Goal: Transaction & Acquisition: Obtain resource

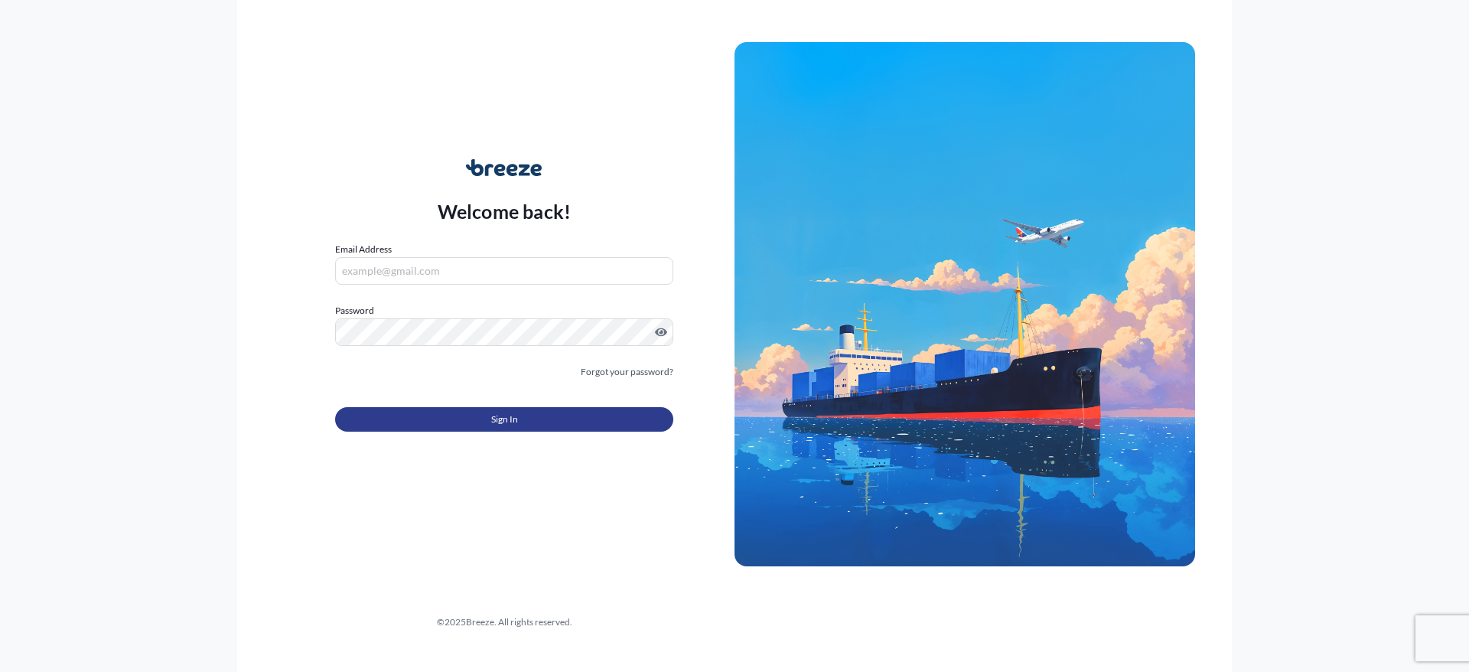
type input "[PERSON_NAME][EMAIL_ADDRESS][PERSON_NAME][DOMAIN_NAME]"
click at [519, 412] on button "Sign In" at bounding box center [504, 419] width 338 height 24
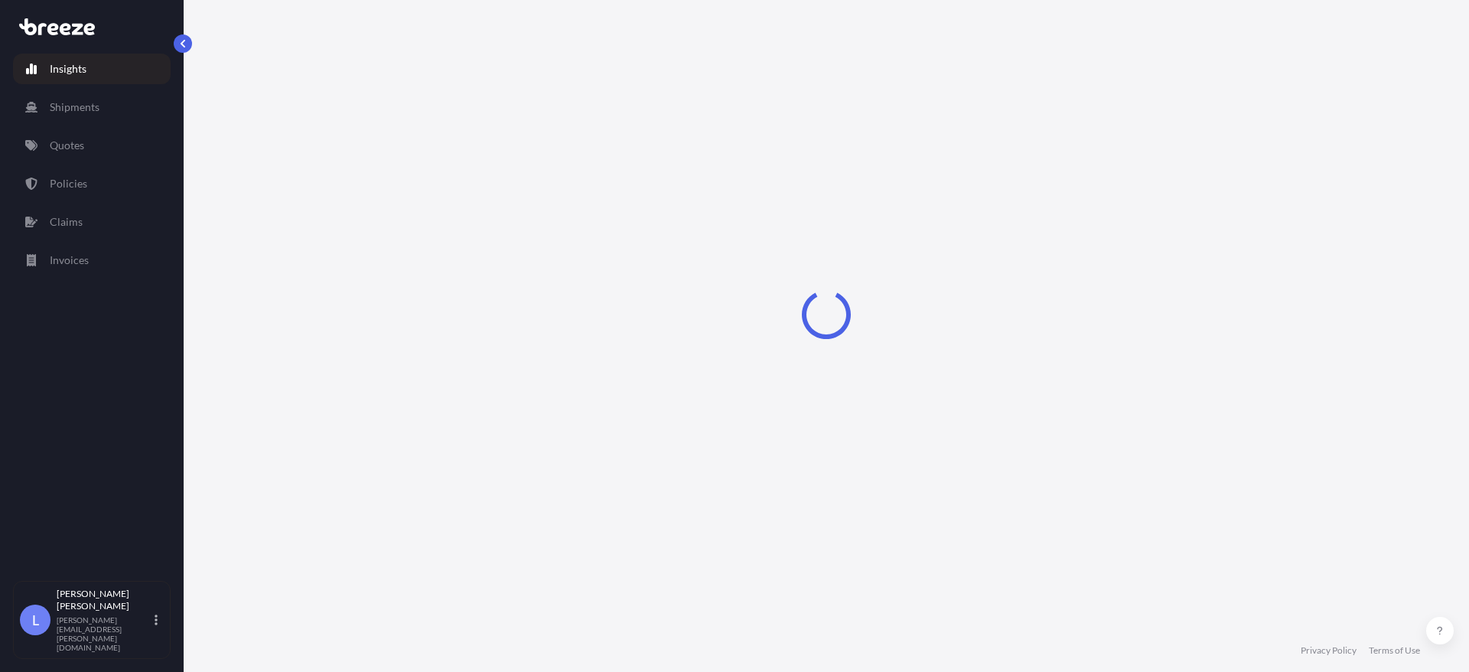
select select "2025"
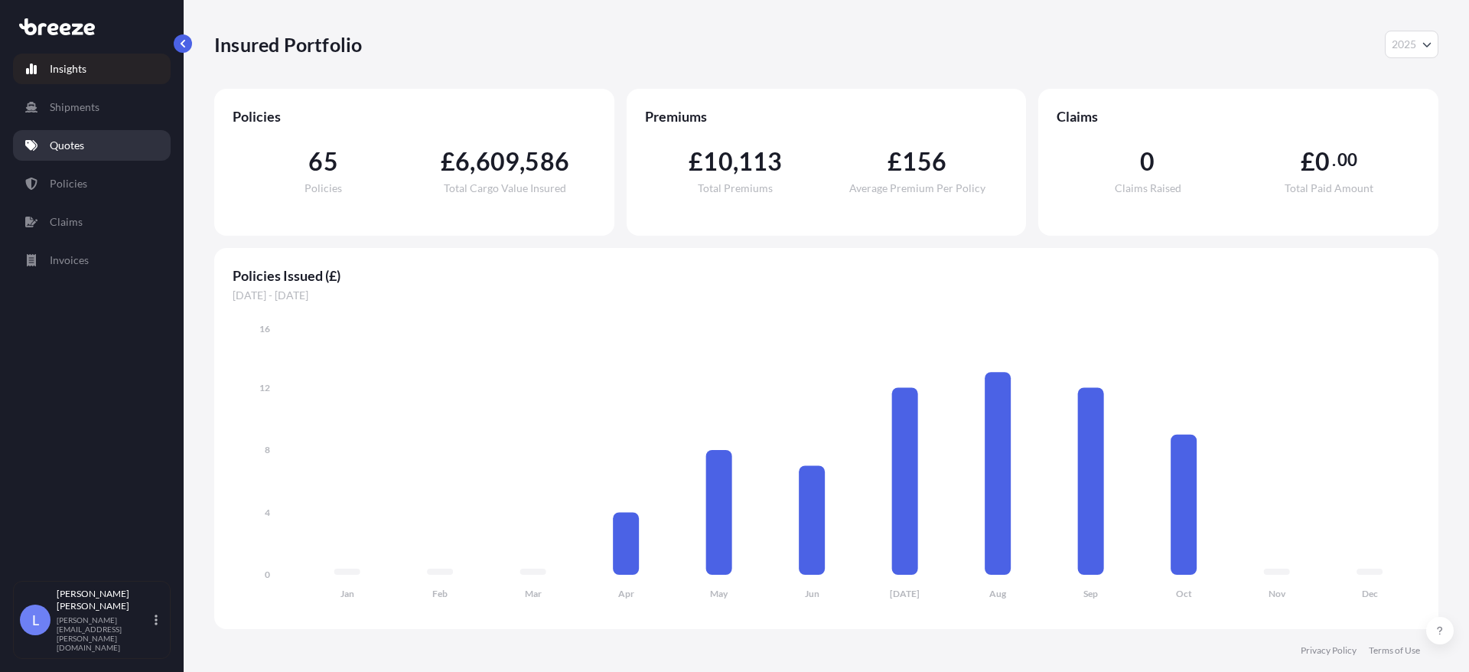
click at [76, 143] on p "Quotes" at bounding box center [67, 145] width 34 height 15
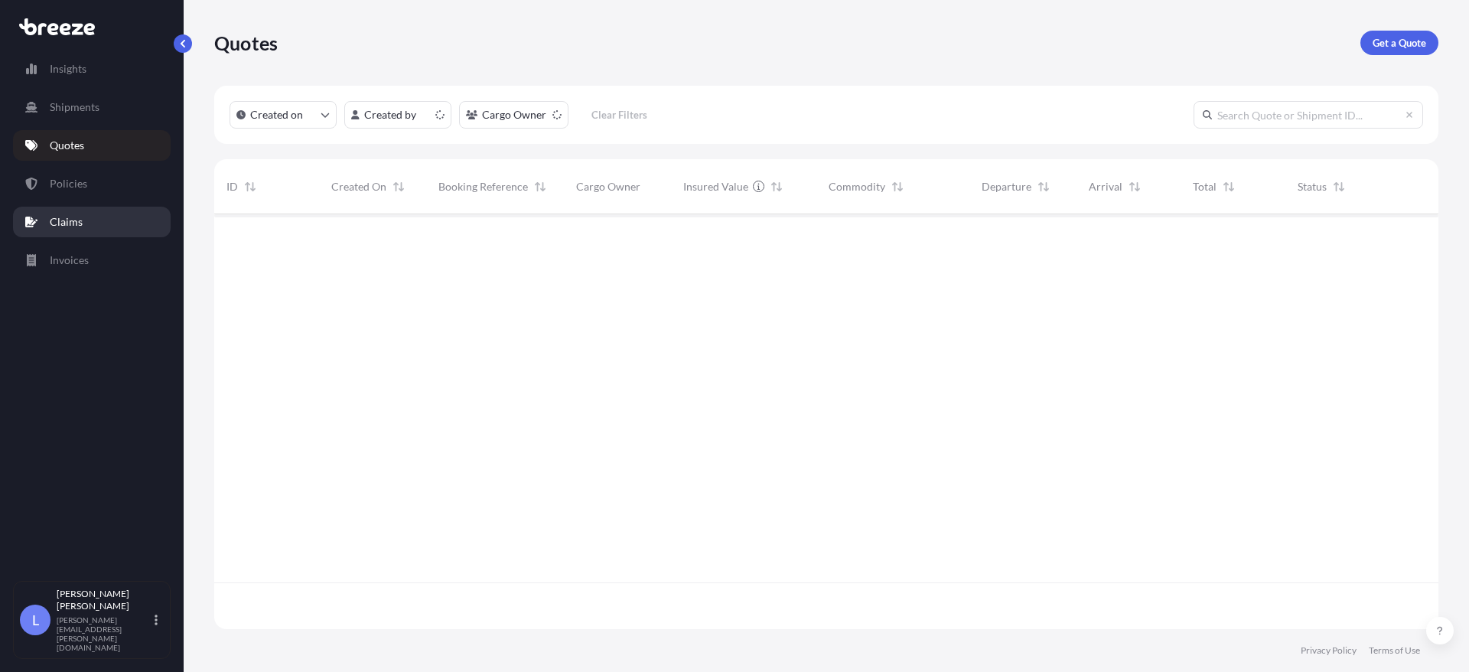
scroll to position [412, 1212]
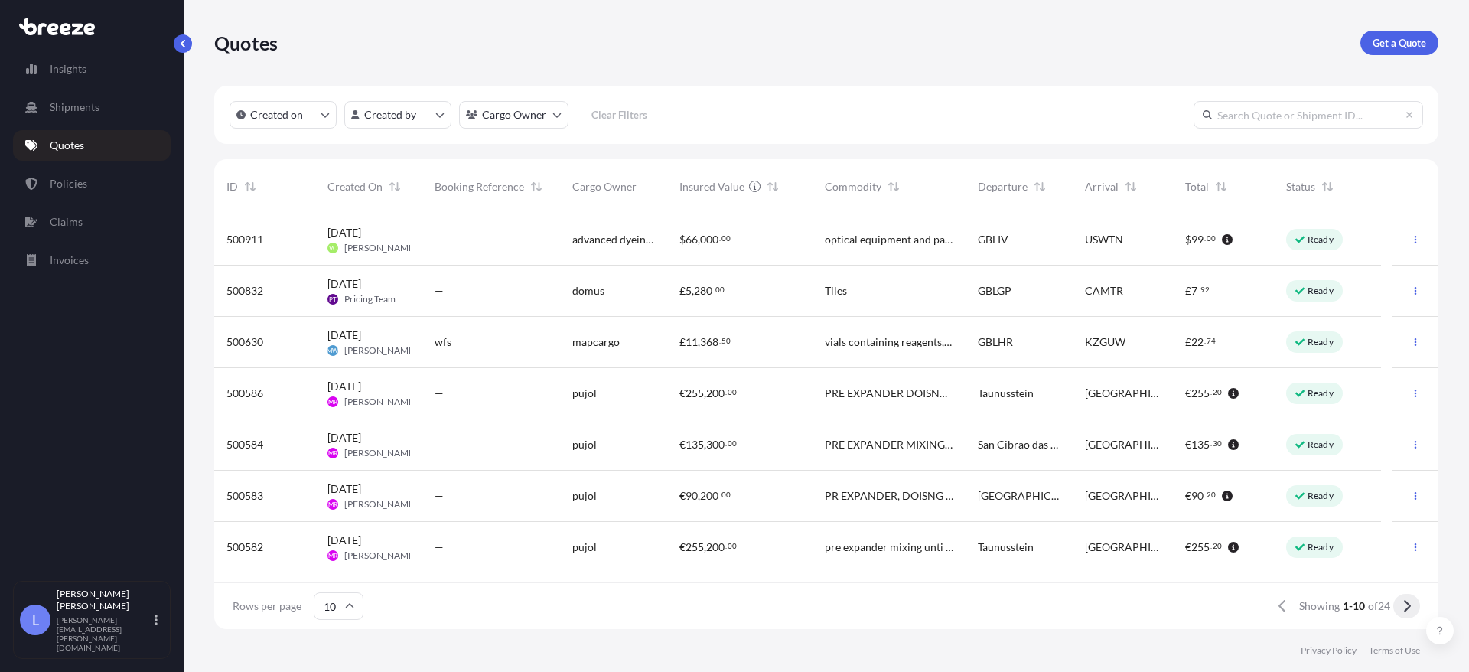
click at [1405, 604] on icon at bounding box center [1406, 606] width 8 height 14
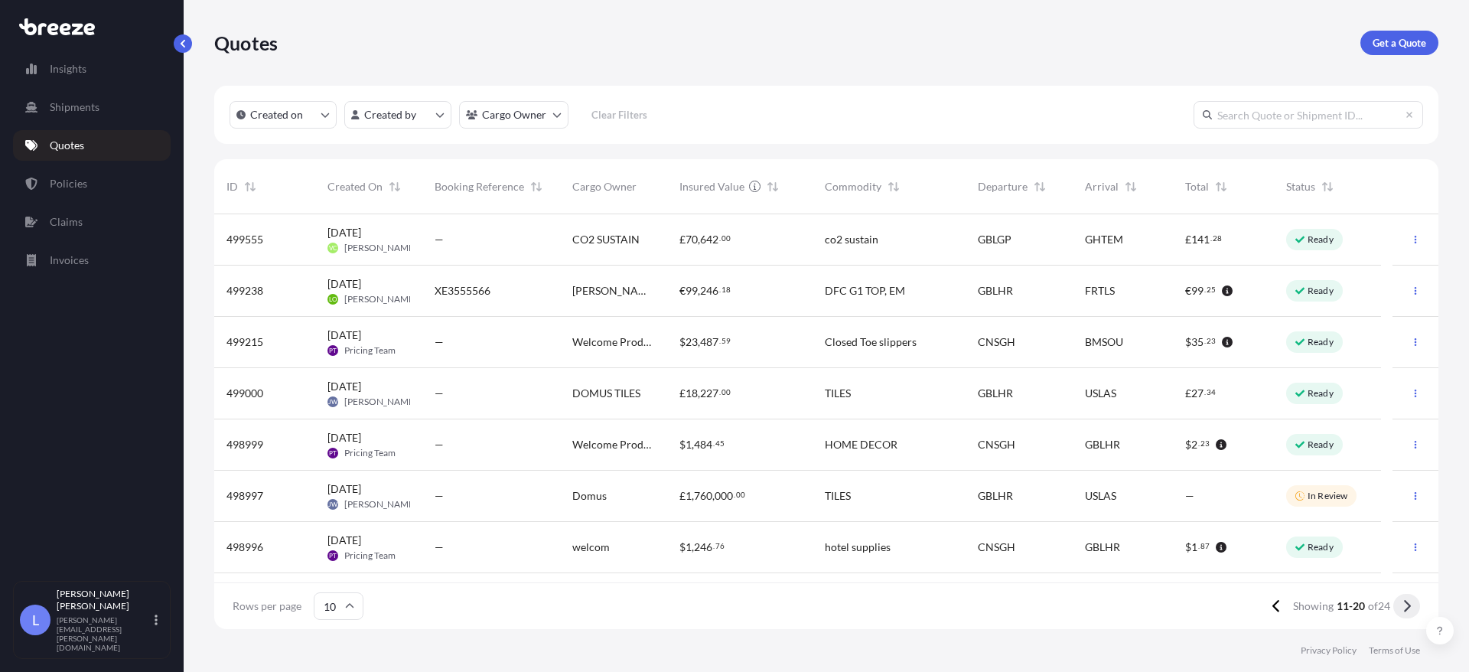
click at [1413, 607] on button at bounding box center [1406, 606] width 27 height 24
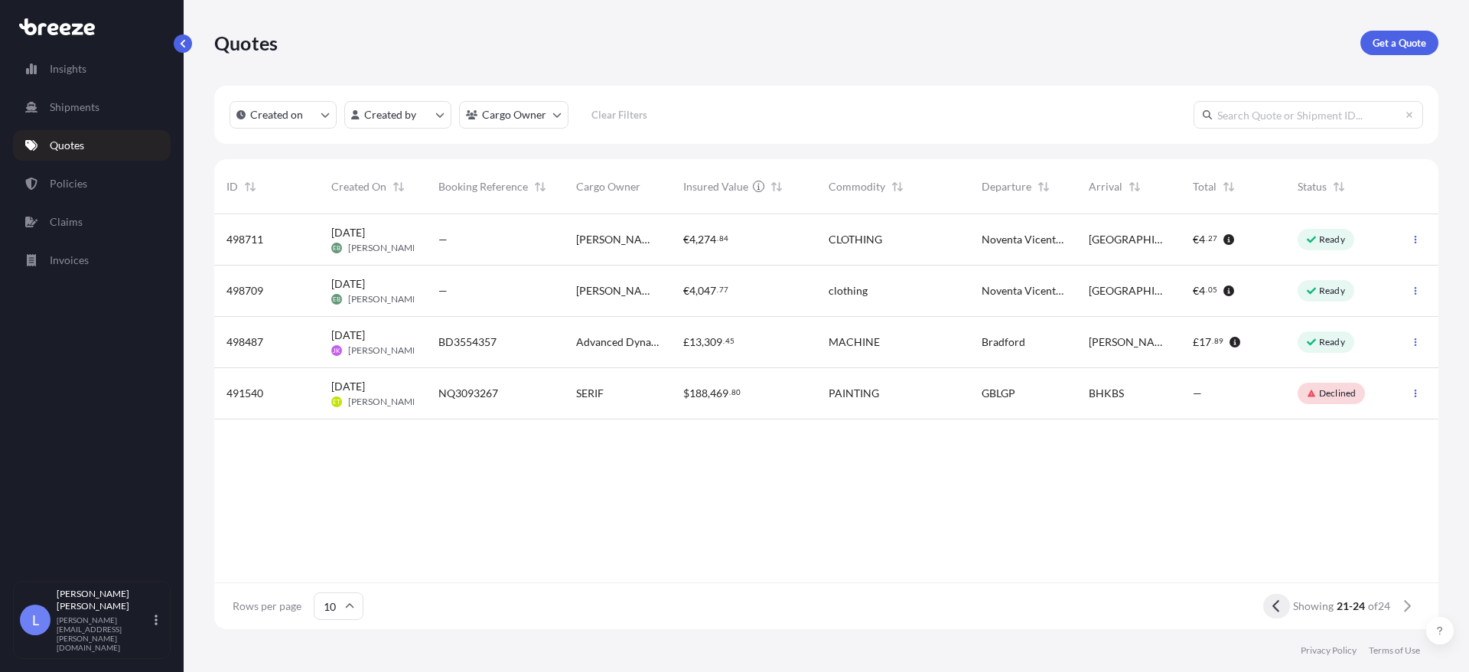
click at [1278, 609] on icon at bounding box center [1276, 606] width 8 height 14
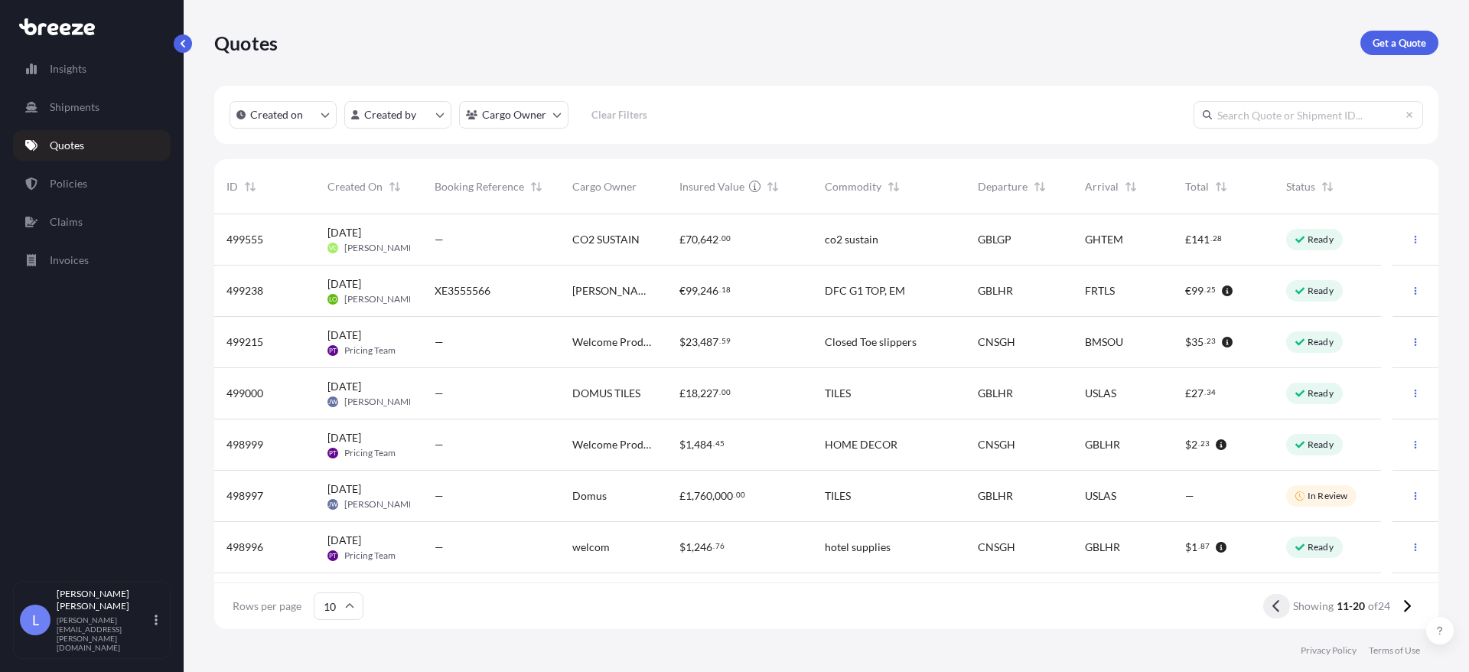
click at [1280, 610] on button at bounding box center [1276, 606] width 27 height 24
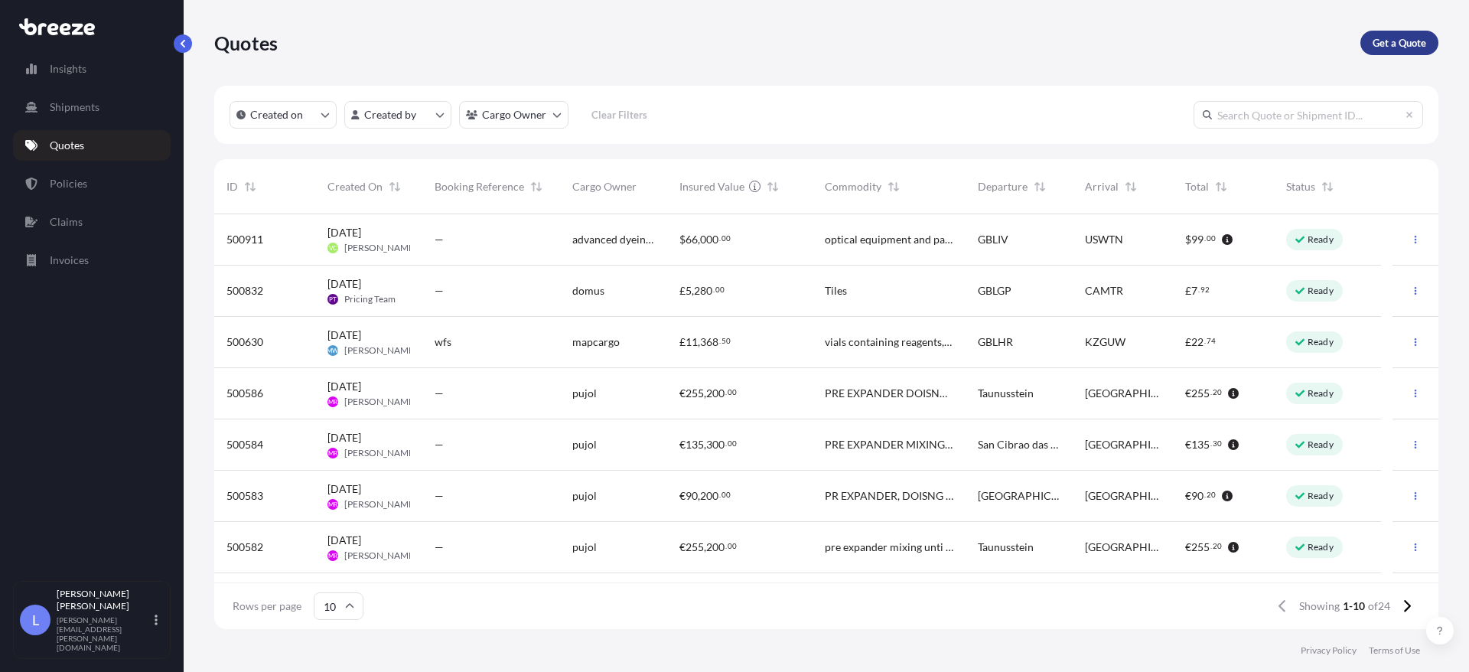
click at [1387, 47] on p "Get a Quote" at bounding box center [1399, 42] width 54 height 15
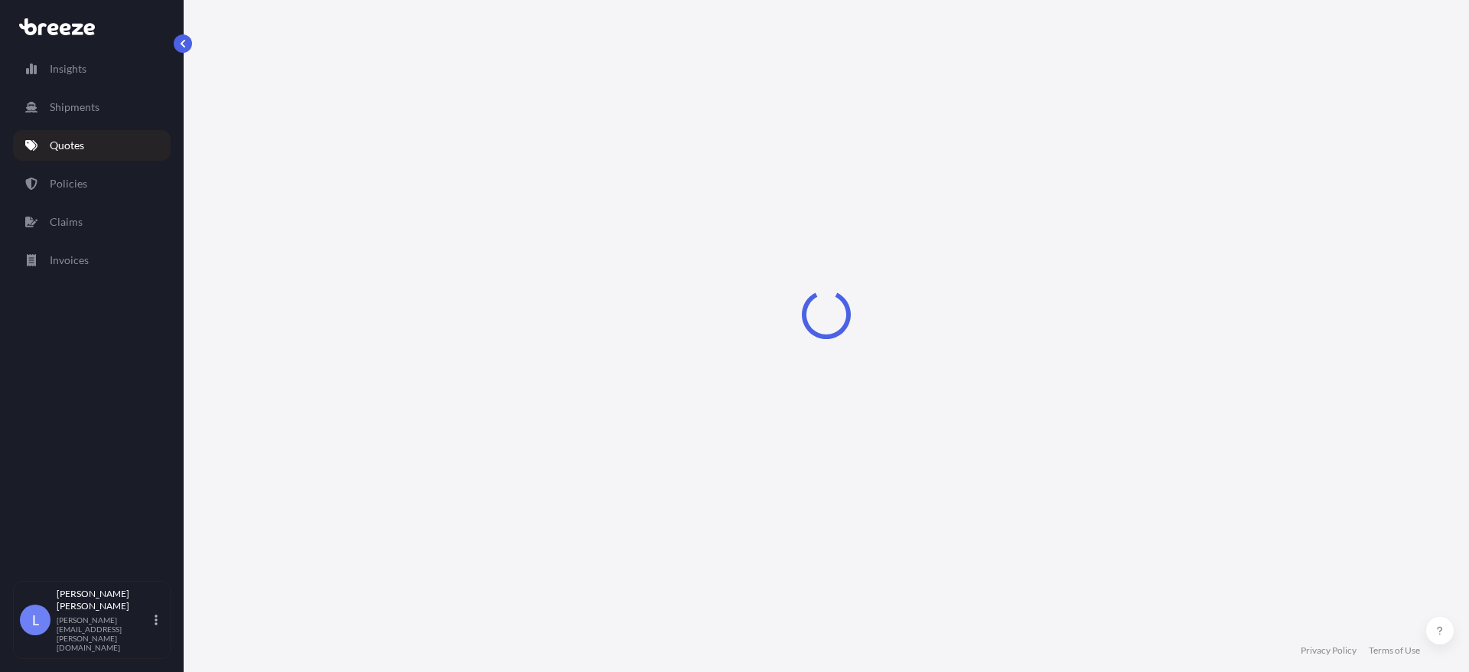
select select "Sea"
select select "1"
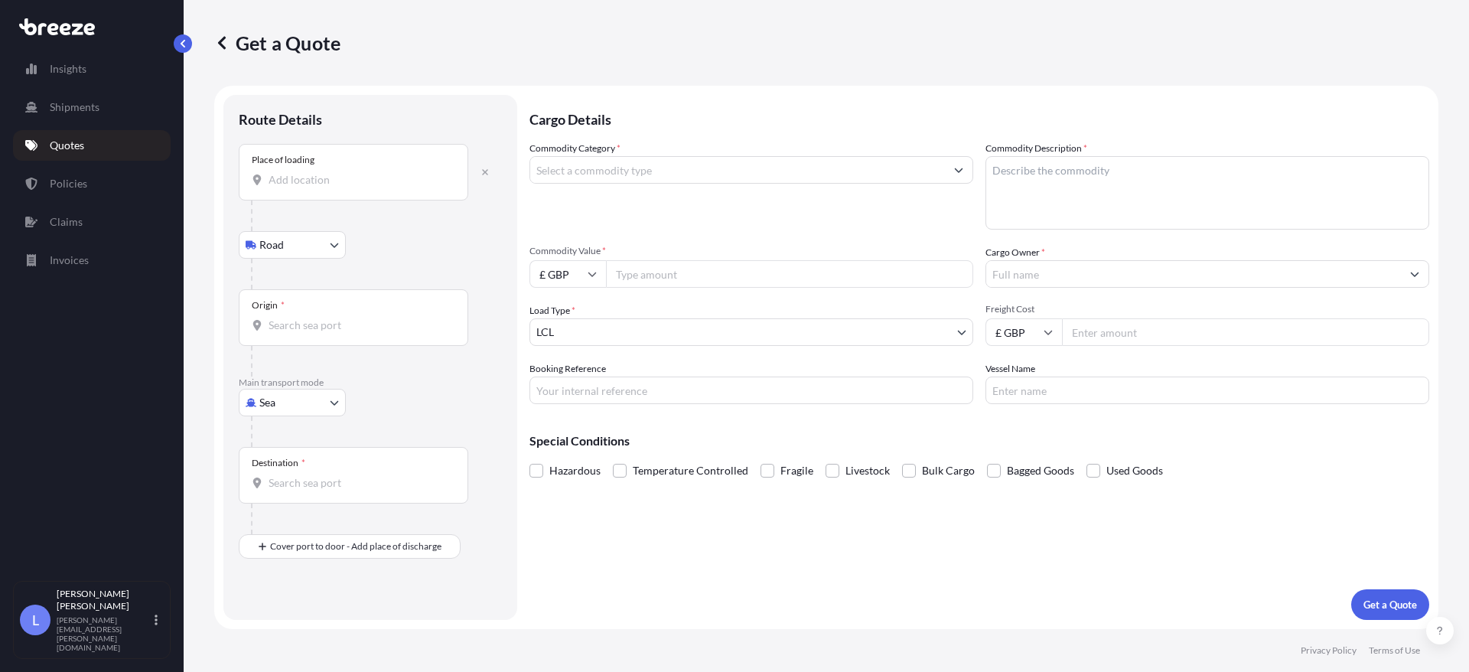
click at [310, 172] on input "Place of loading" at bounding box center [358, 179] width 181 height 15
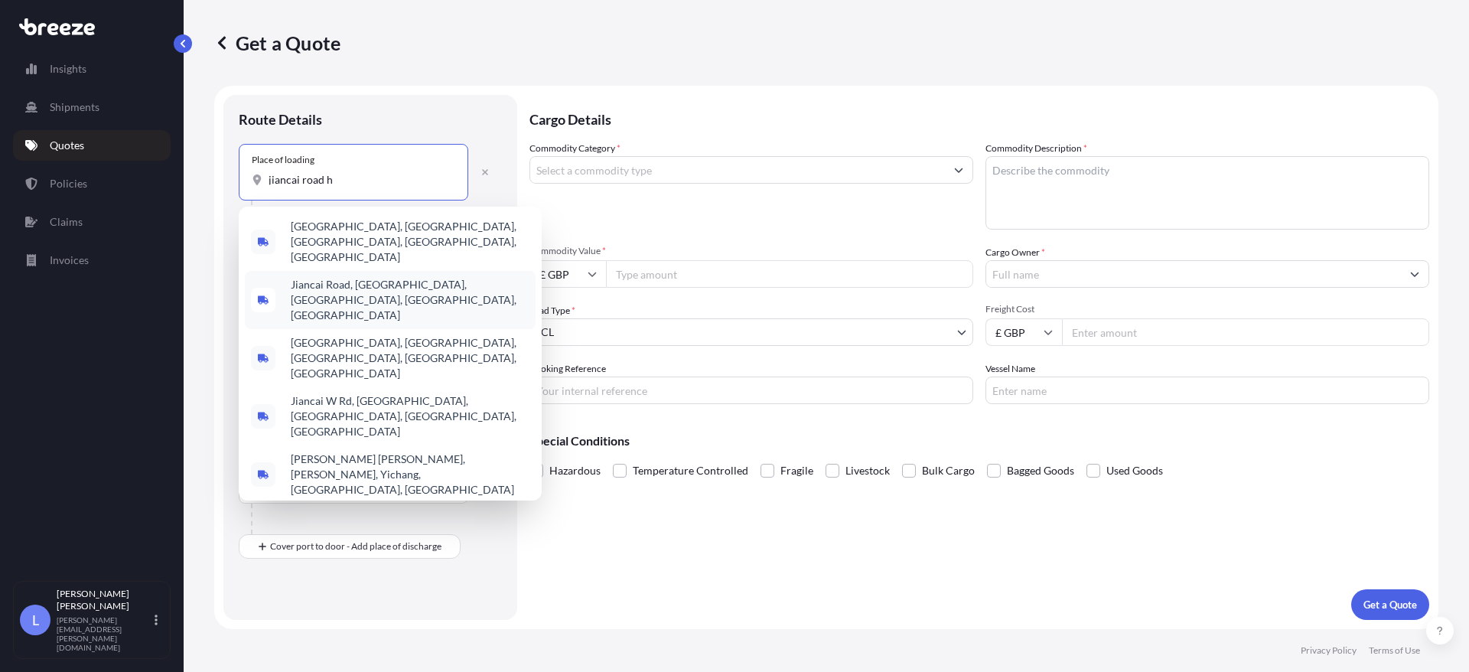
click at [441, 277] on span "Jiancai Road, [GEOGRAPHIC_DATA], [GEOGRAPHIC_DATA], [GEOGRAPHIC_DATA], [GEOGRAP…" at bounding box center [410, 300] width 239 height 46
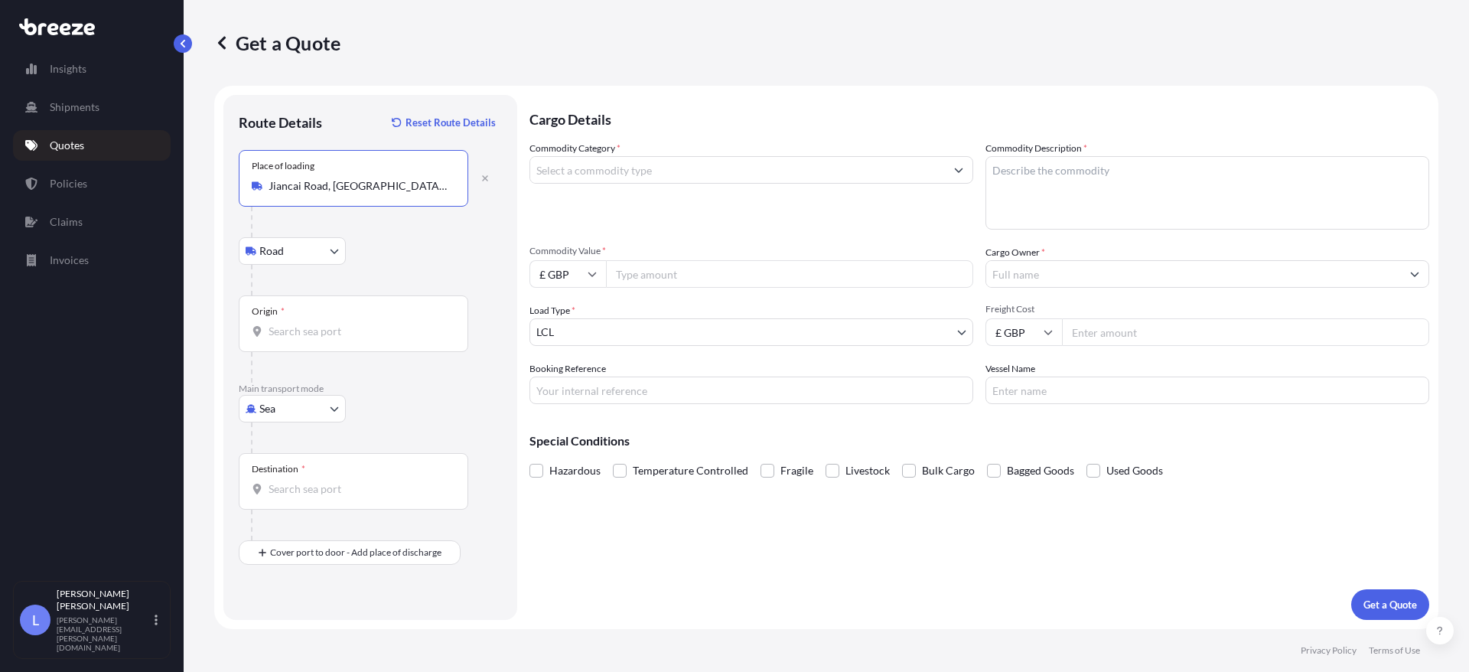
type input "Jiancai Road, [GEOGRAPHIC_DATA], [GEOGRAPHIC_DATA], [GEOGRAPHIC_DATA], [GEOGRAP…"
click at [340, 315] on div "Origin *" at bounding box center [353, 323] width 229 height 57
click at [340, 324] on input "Origin *" at bounding box center [358, 331] width 181 height 15
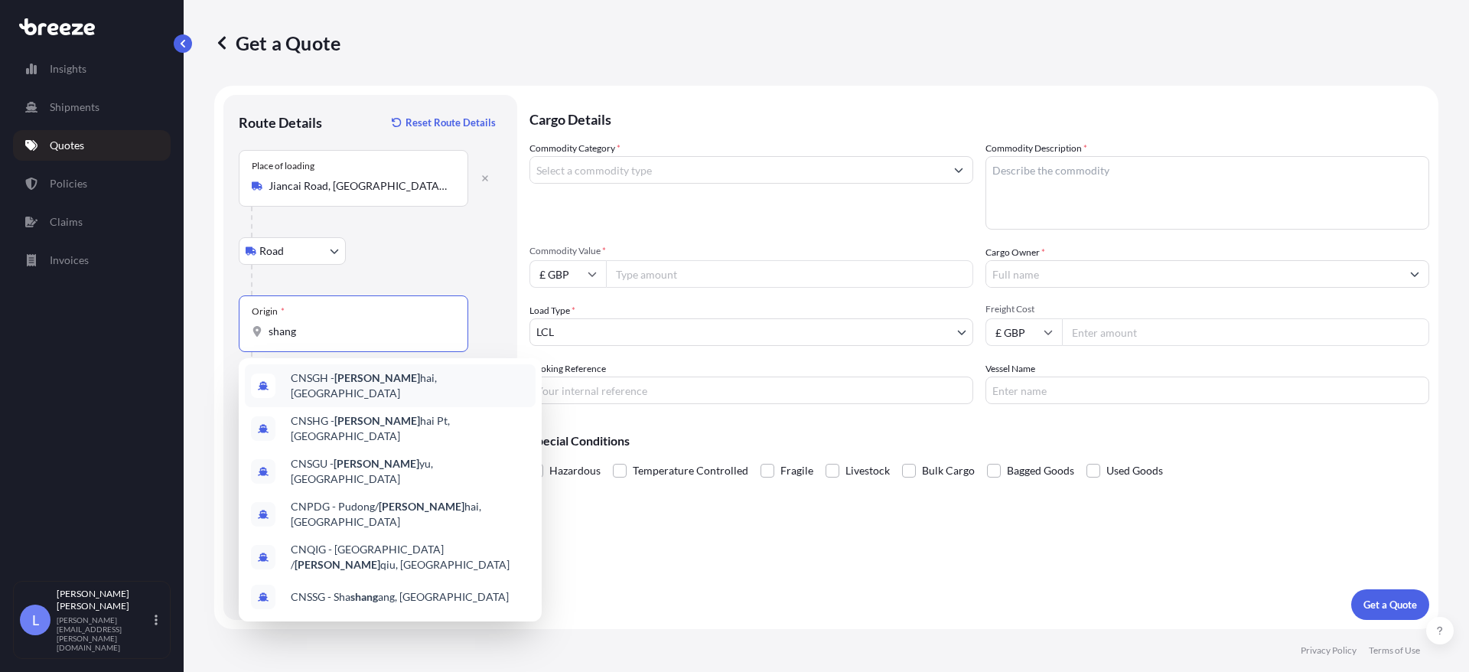
click at [365, 383] on span "CNSGH - Shang hai, [GEOGRAPHIC_DATA]" at bounding box center [410, 385] width 239 height 31
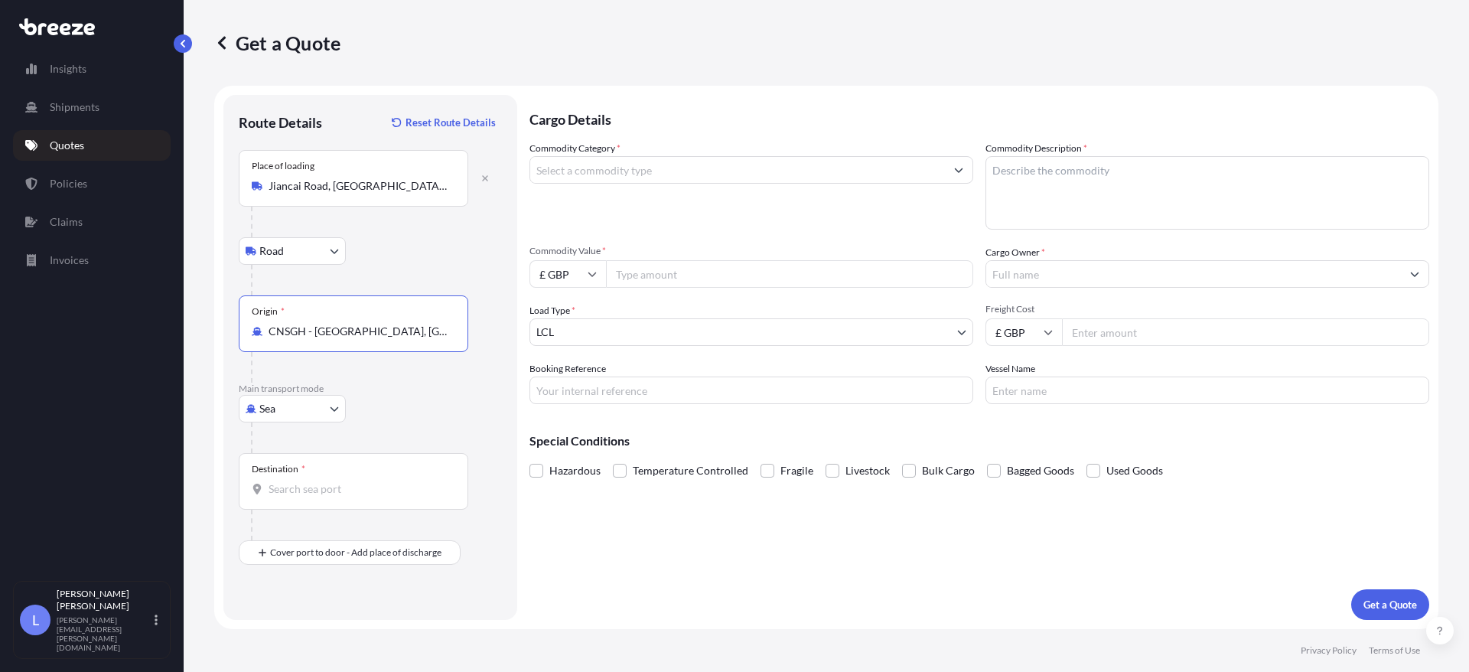
type input "CNSGH - [GEOGRAPHIC_DATA], [GEOGRAPHIC_DATA]"
click at [330, 494] on input "Destination *" at bounding box center [358, 488] width 181 height 15
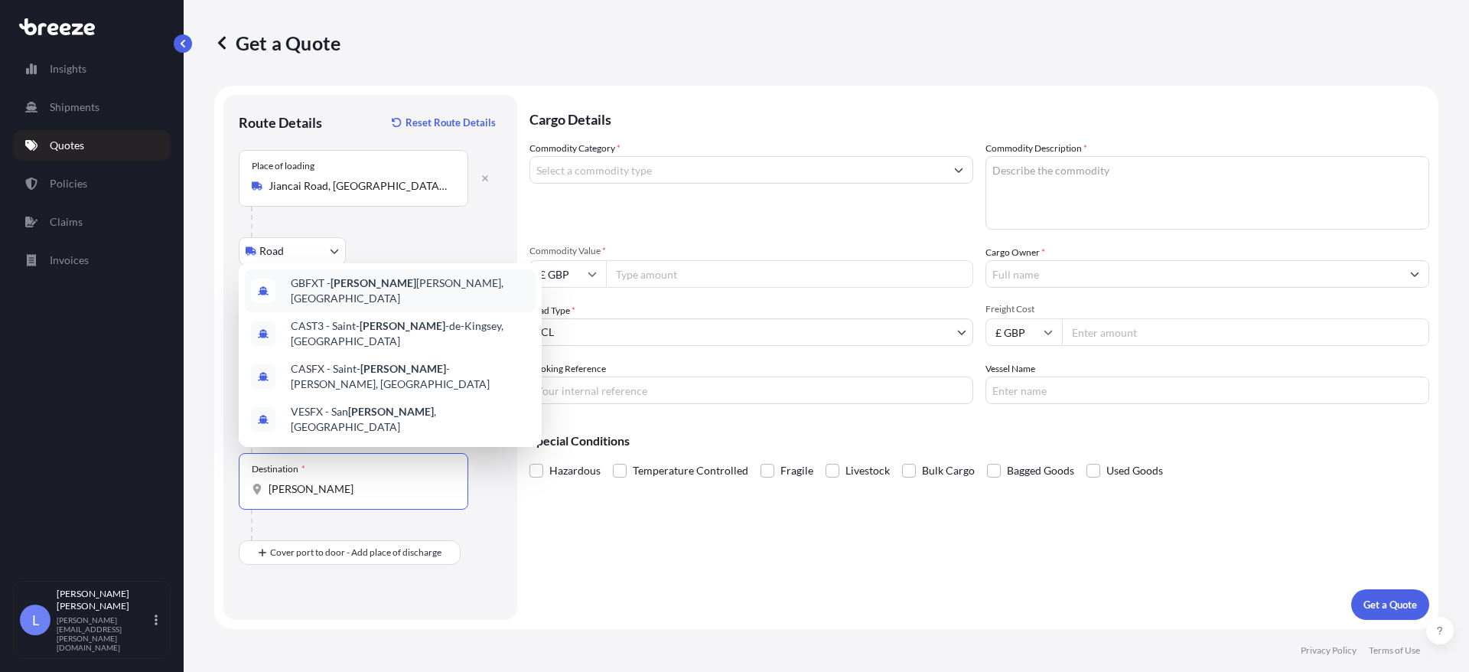
click at [375, 306] on span "GBFXT - [PERSON_NAME], [GEOGRAPHIC_DATA]" at bounding box center [410, 290] width 239 height 31
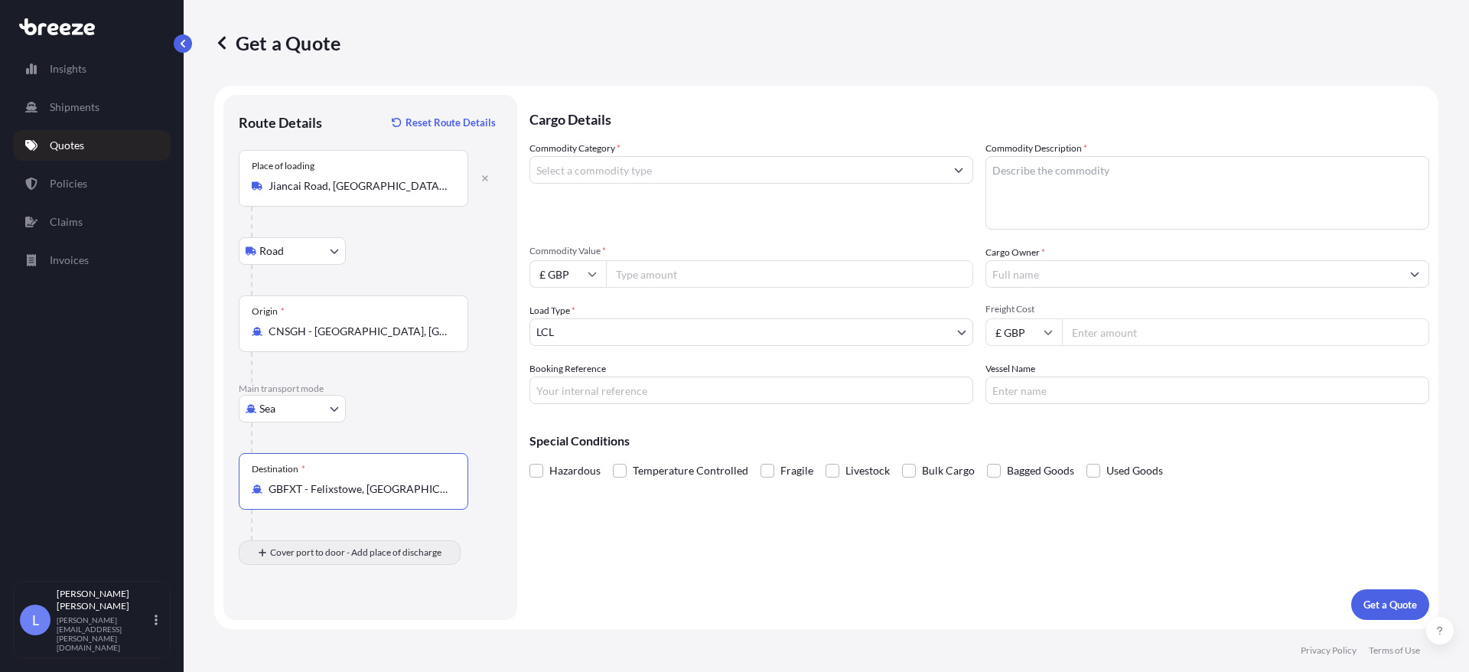
type input "GBFXT - Felixstowe, [GEOGRAPHIC_DATA]"
click at [319, 616] on div "Place of Discharge" at bounding box center [288, 614] width 73 height 12
click at [319, 626] on input "Place of Discharge" at bounding box center [358, 633] width 181 height 15
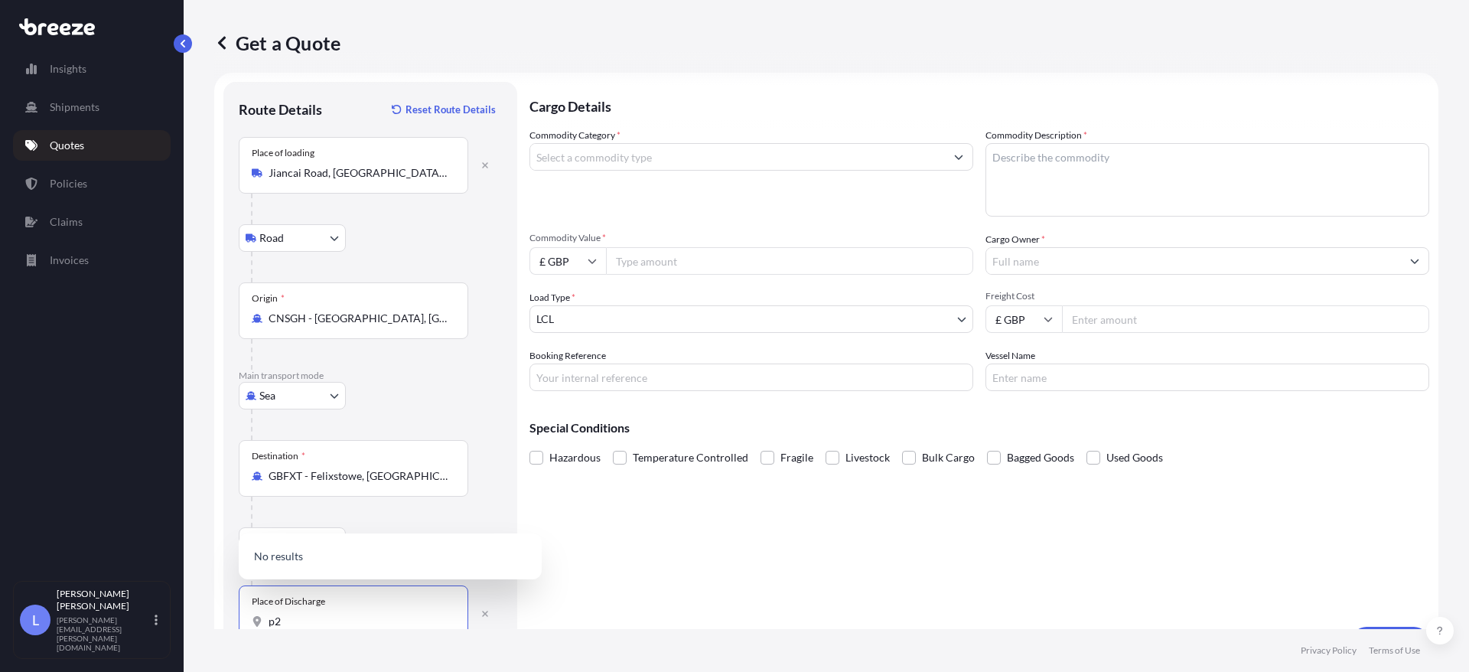
type input "p"
click at [348, 555] on span "[STREET_ADDRESS]" at bounding box center [410, 544] width 239 height 46
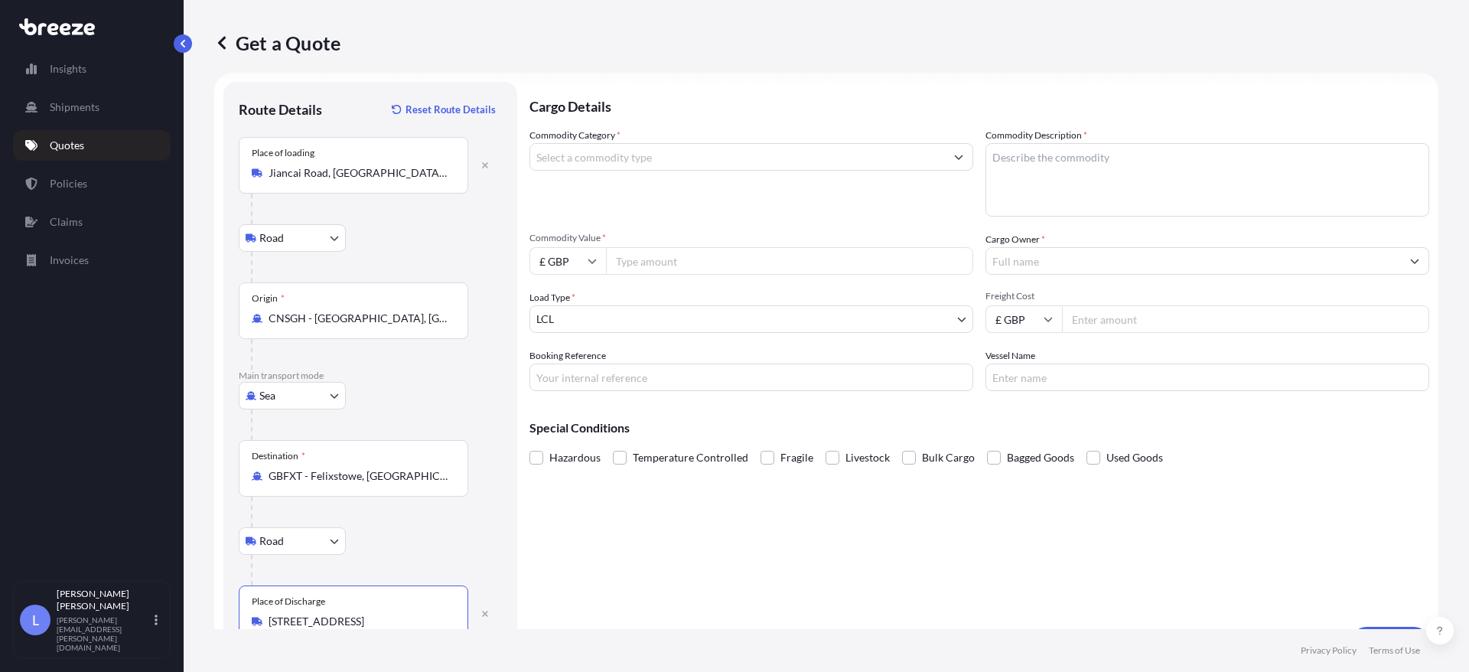
type input "[STREET_ADDRESS]"
click at [621, 164] on input "Commodity Category *" at bounding box center [737, 157] width 415 height 28
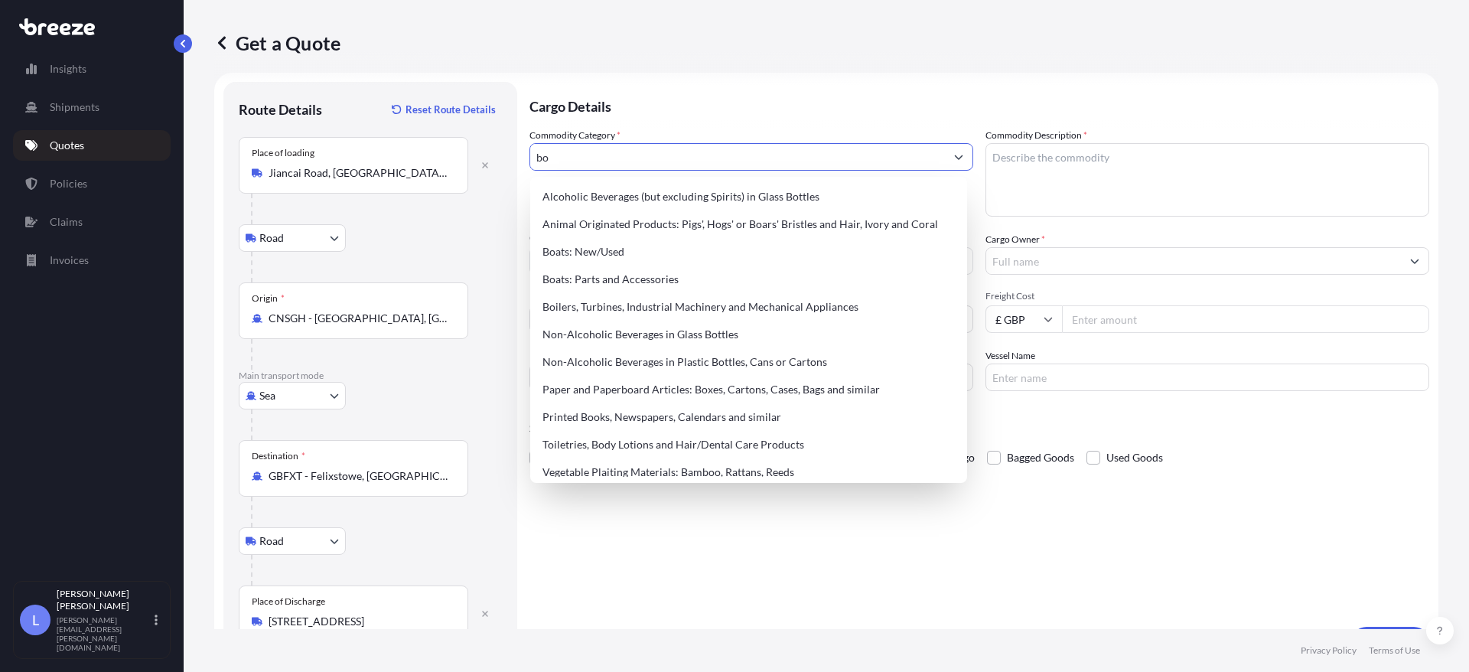
type input "b"
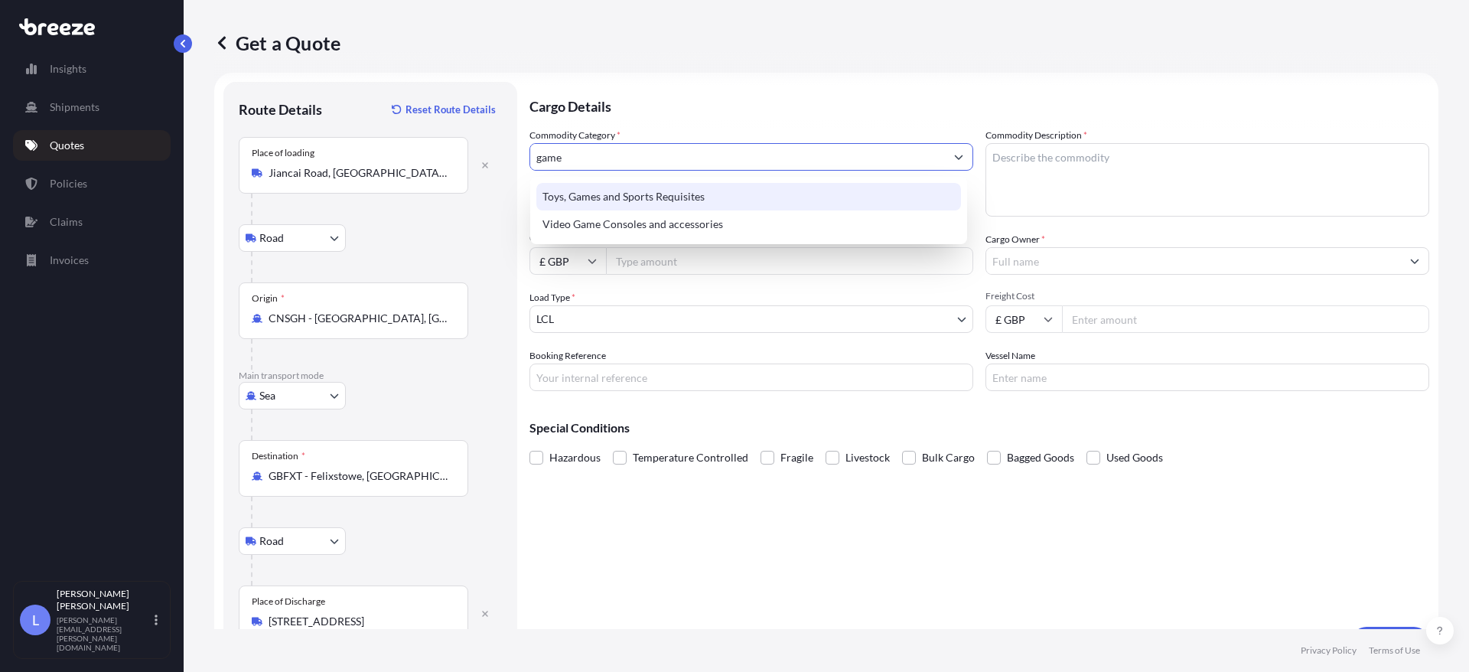
click at [623, 189] on div "Toys, Games and Sports Requisites" at bounding box center [748, 197] width 425 height 28
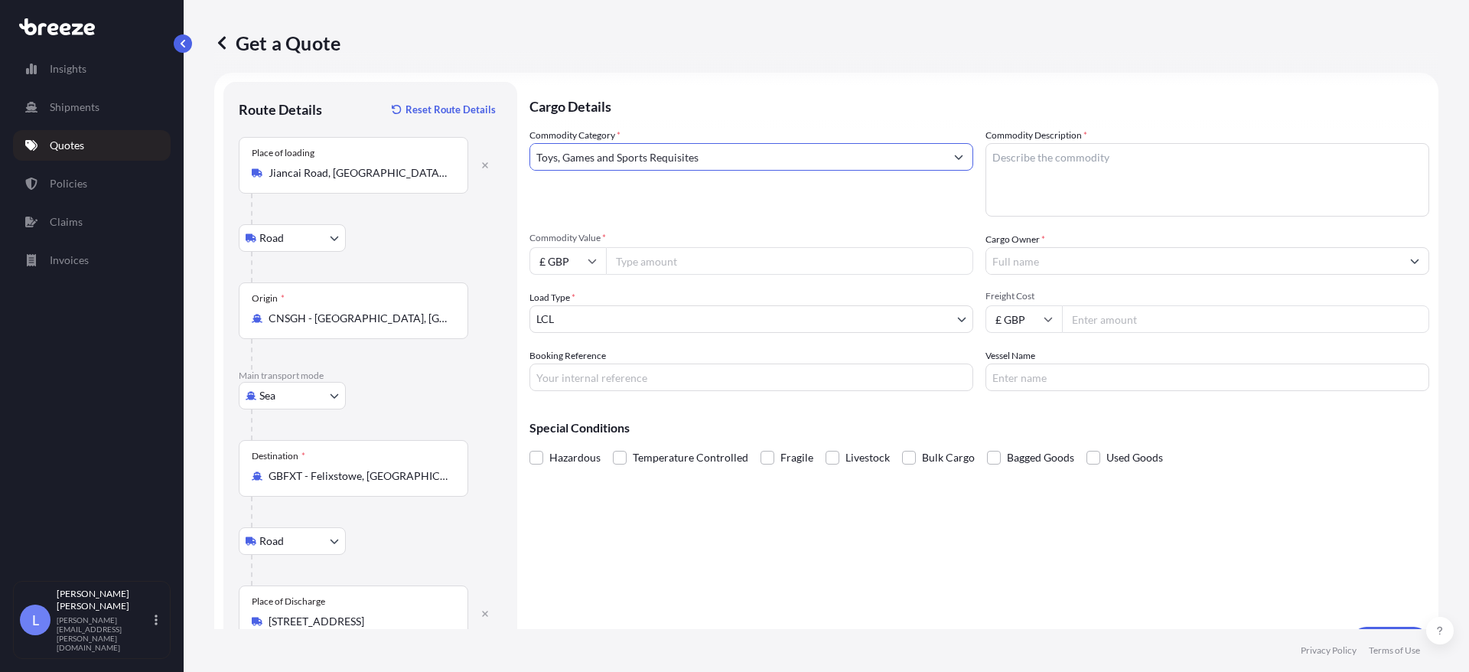
type input "Toys, Games and Sports Requisites"
click at [1049, 160] on textarea "Commodity Description *" at bounding box center [1207, 179] width 444 height 73
type textarea "Board Games"
click at [594, 266] on input "£ GBP" at bounding box center [567, 261] width 76 height 28
click at [564, 368] on div "$ USD" at bounding box center [567, 367] width 64 height 29
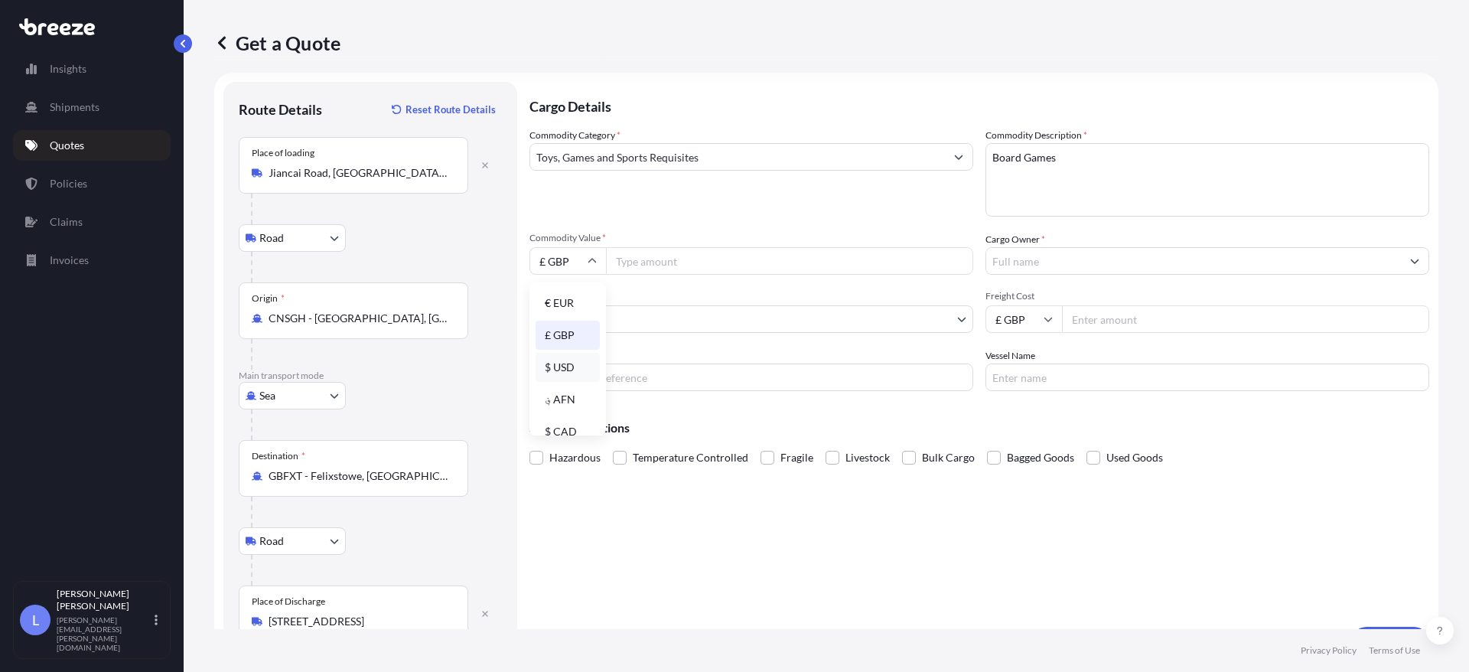
type input "$ USD"
click at [656, 259] on input "Commodity Value *" at bounding box center [789, 261] width 367 height 28
click at [648, 255] on input "Commodity Value *" at bounding box center [789, 261] width 367 height 28
type input "1904.76"
click at [1056, 252] on input "Cargo Owner *" at bounding box center [1193, 261] width 415 height 28
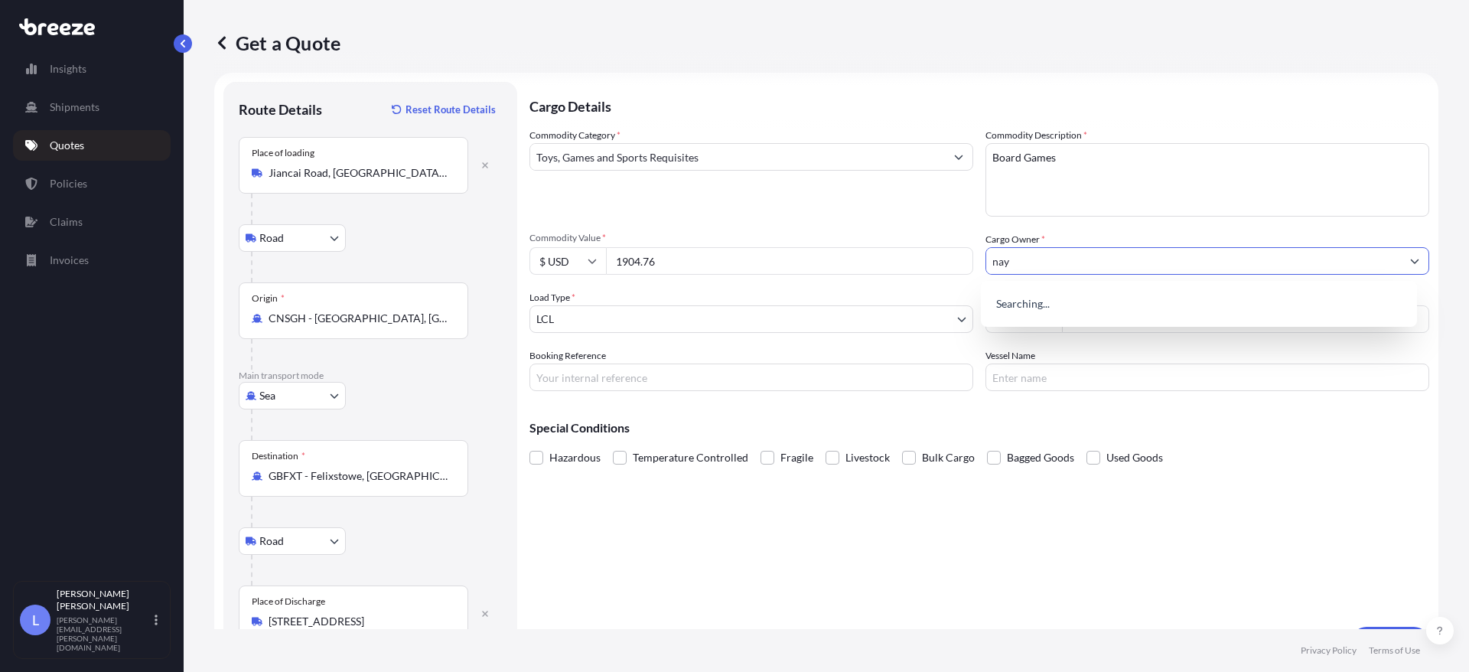
scroll to position [0, 0]
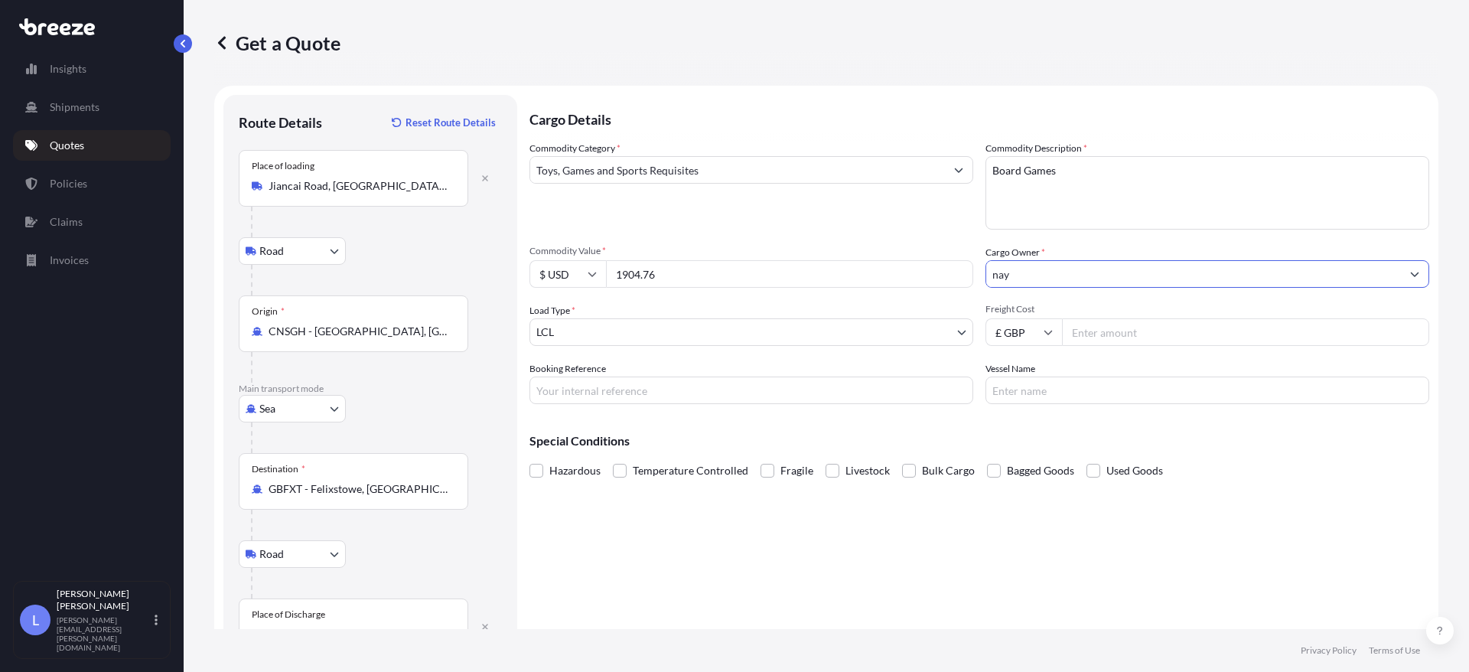
click at [1218, 279] on input "nay" at bounding box center [1193, 274] width 415 height 28
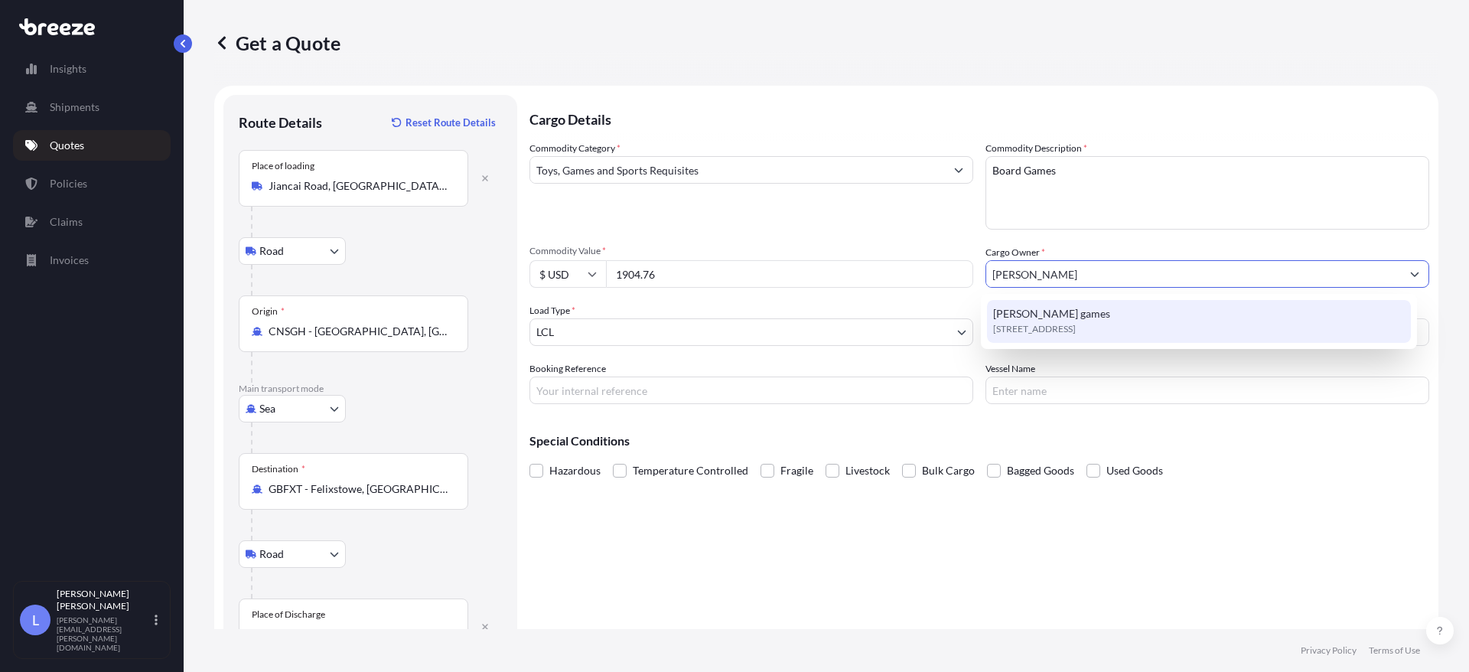
click at [1049, 317] on span "[PERSON_NAME] games" at bounding box center [1051, 313] width 117 height 15
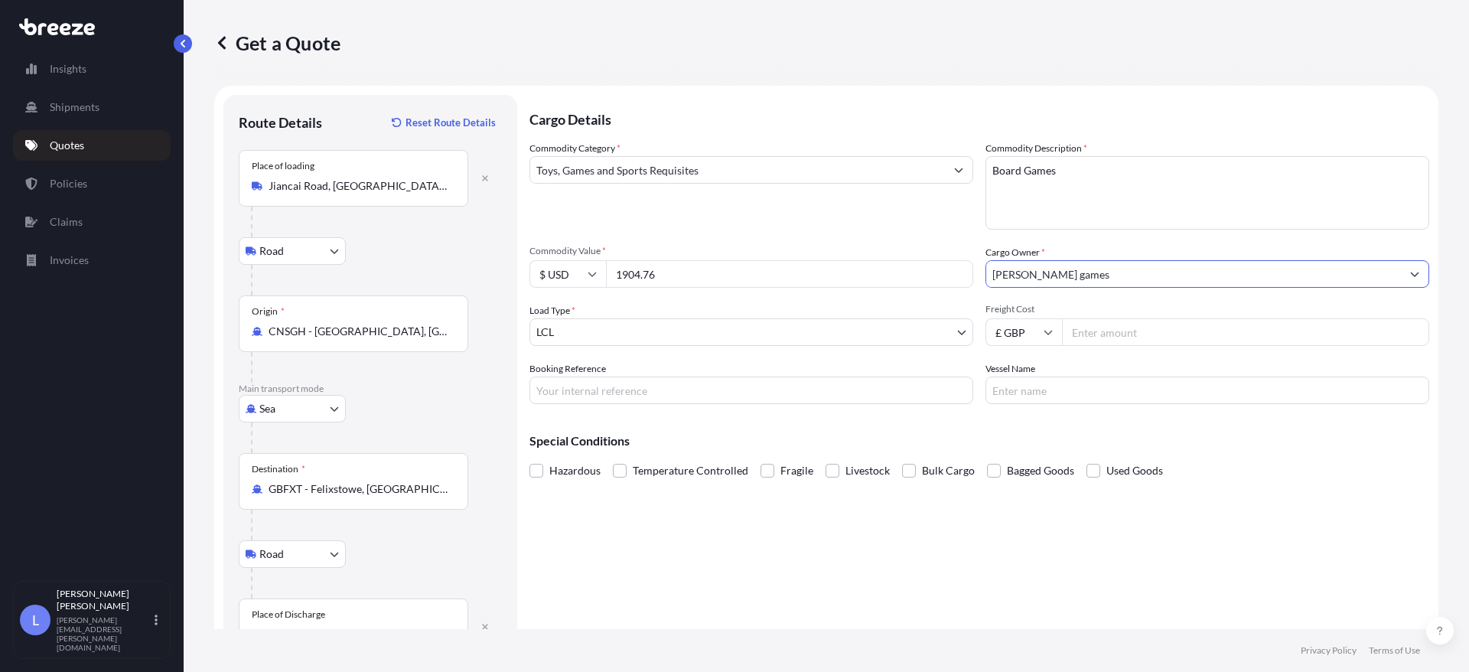
type input "[PERSON_NAME] games"
click at [1046, 335] on icon at bounding box center [1047, 331] width 9 height 9
click at [1046, 337] on input "£ GBP" at bounding box center [1023, 332] width 76 height 28
click at [1147, 331] on input "Freight Cost" at bounding box center [1245, 332] width 367 height 28
type input "475"
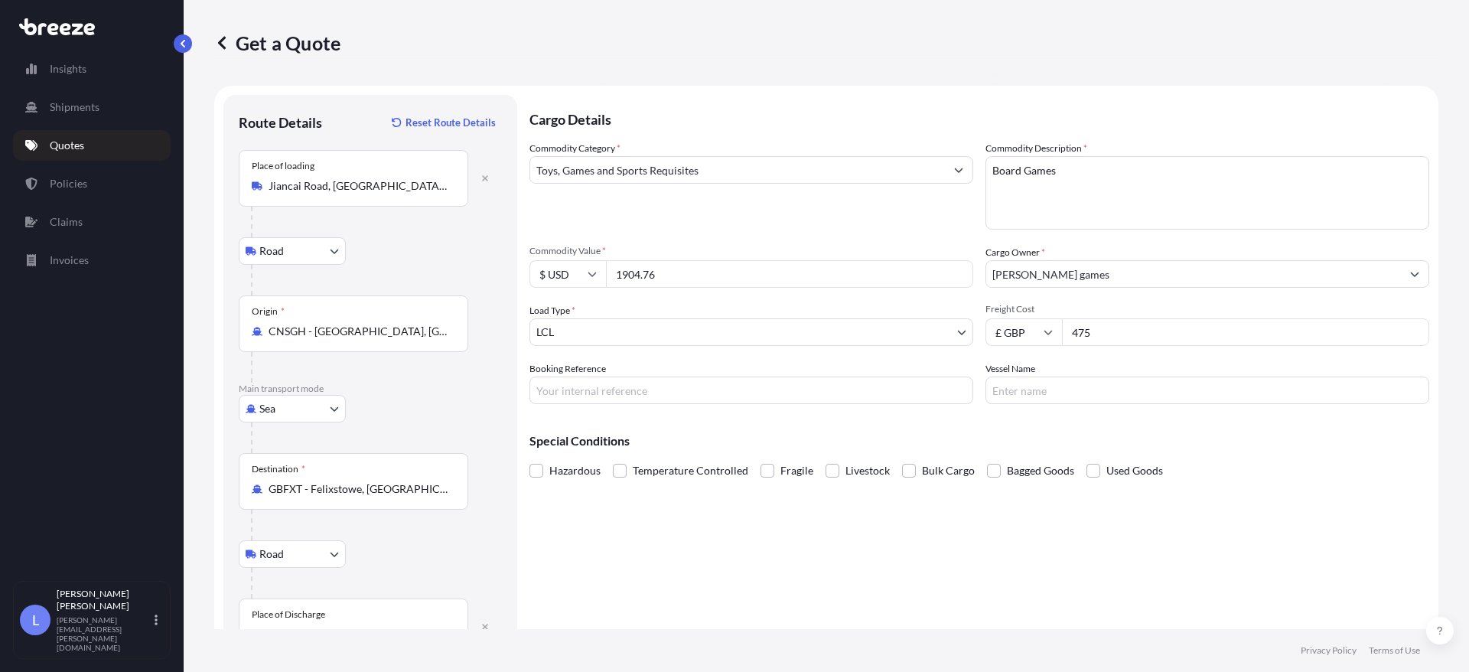
click at [612, 385] on input "Booking Reference" at bounding box center [751, 390] width 444 height 28
click at [1023, 395] on input "Vessel Name" at bounding box center [1207, 390] width 444 height 28
click at [544, 407] on div "Cargo Details Commodity Category * Toys, Games and Sports Requisites Commodity …" at bounding box center [978, 382] width 899 height 575
type input "SI3557347"
click at [1082, 377] on input "Vessel Name" at bounding box center [1207, 390] width 444 height 28
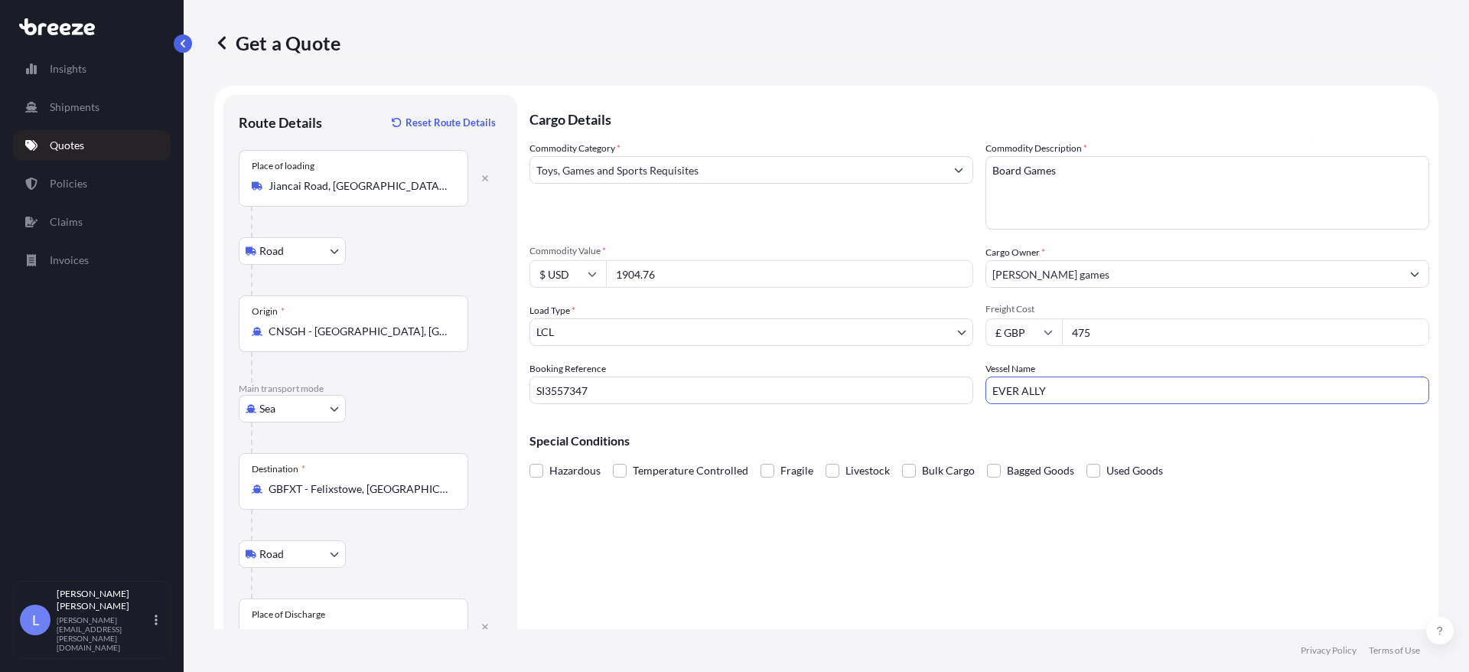
scroll to position [50, 0]
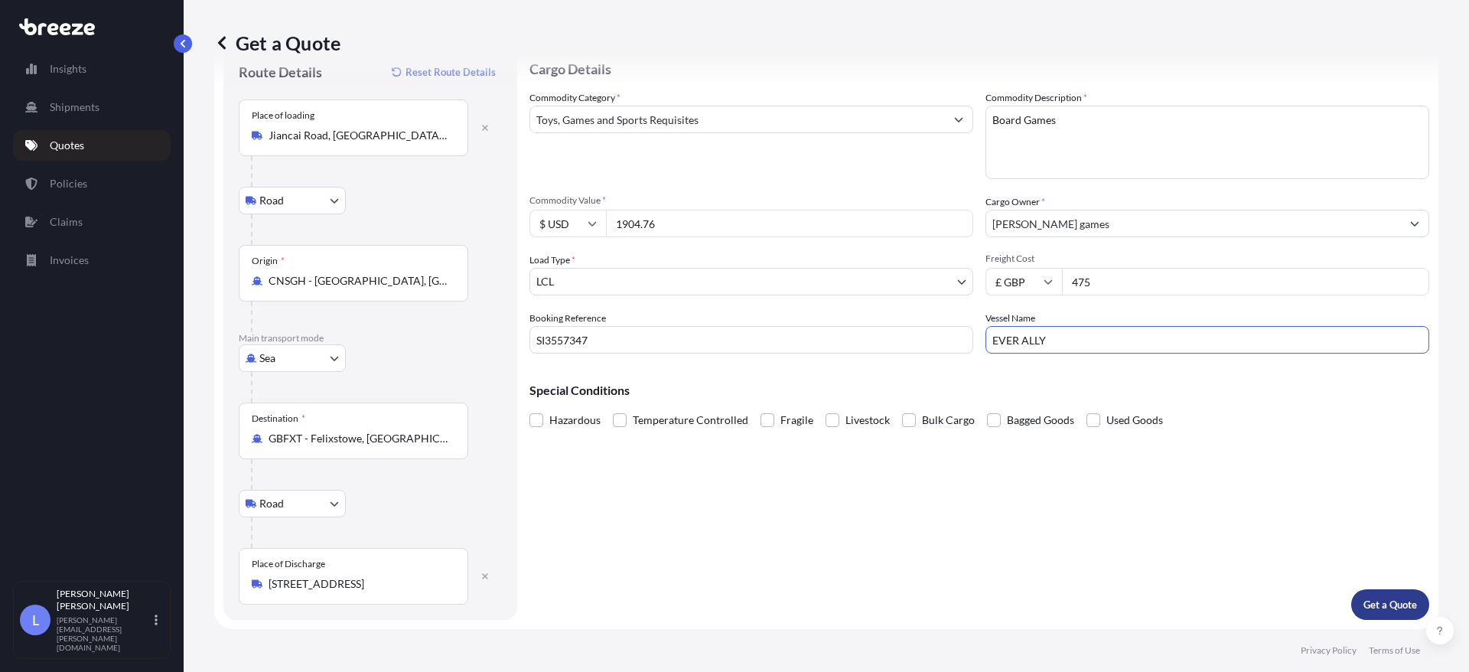
type input "EVER ALLY"
click at [1378, 603] on p "Get a Quote" at bounding box center [1390, 604] width 54 height 15
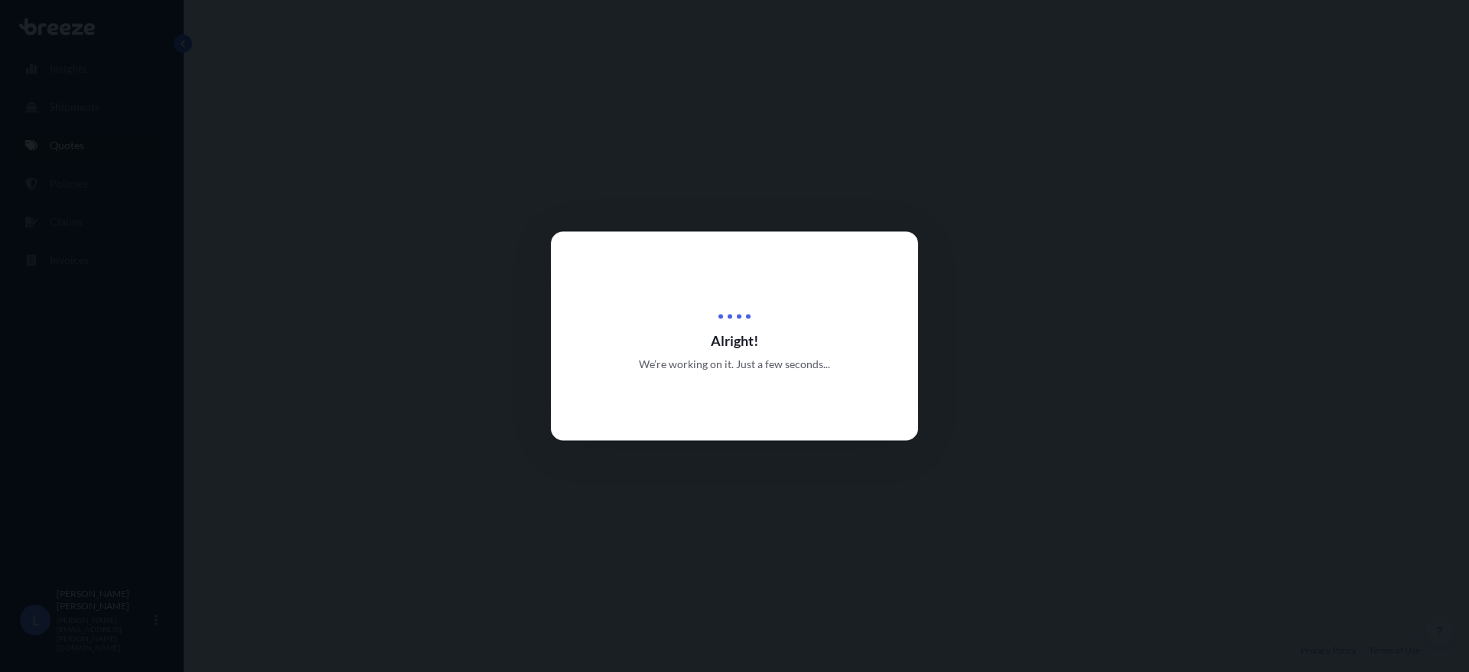
select select "Road"
select select "Sea"
select select "Road"
select select "1"
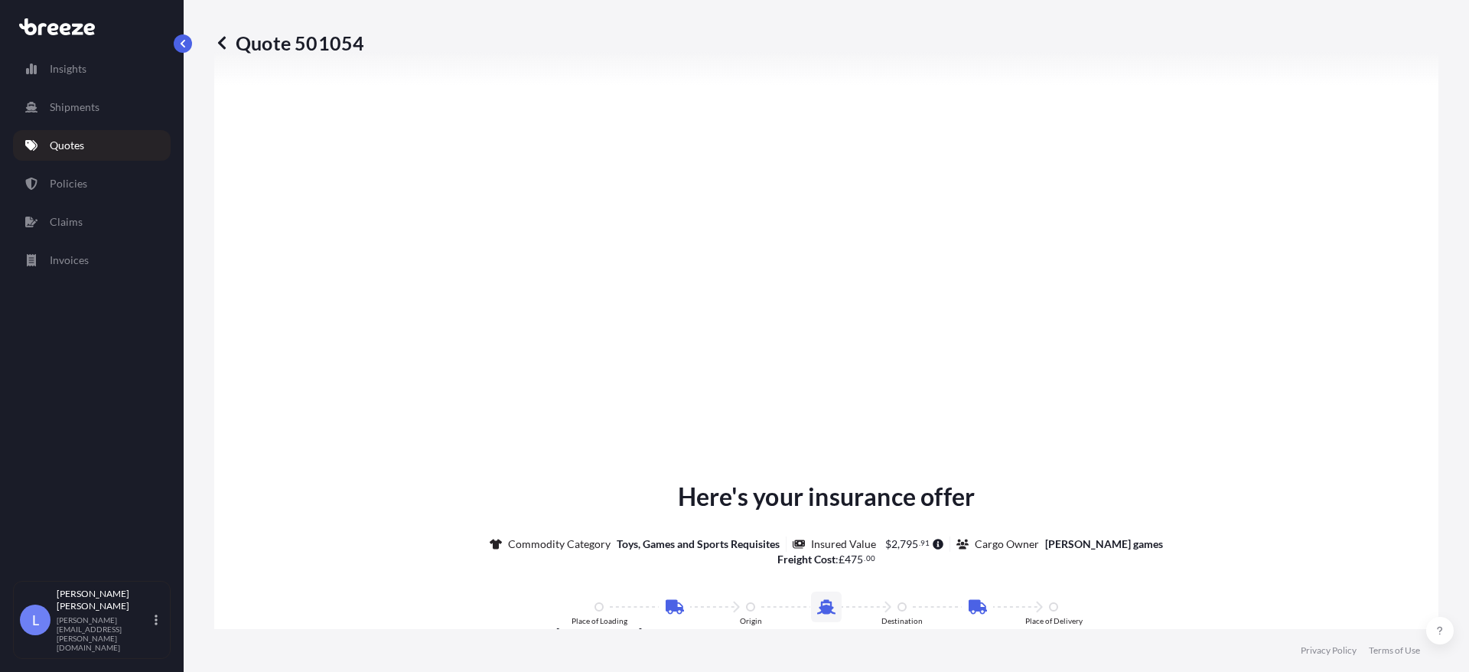
scroll to position [2061, 0]
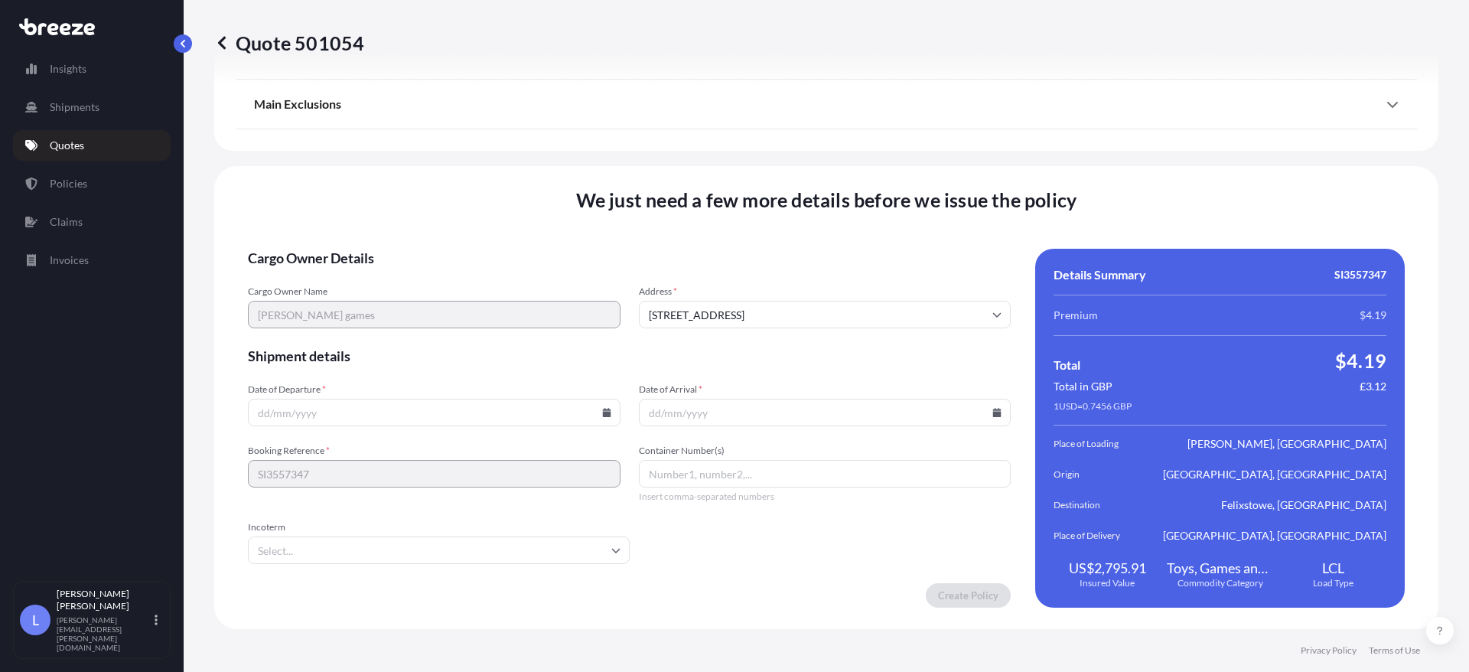
click at [468, 412] on input "Date of Departure *" at bounding box center [434, 412] width 372 height 28
click at [604, 415] on icon at bounding box center [606, 412] width 8 height 9
click at [465, 244] on button "10" at bounding box center [468, 247] width 24 height 24
type input "[DATE]"
click at [993, 415] on icon at bounding box center [997, 412] width 8 height 9
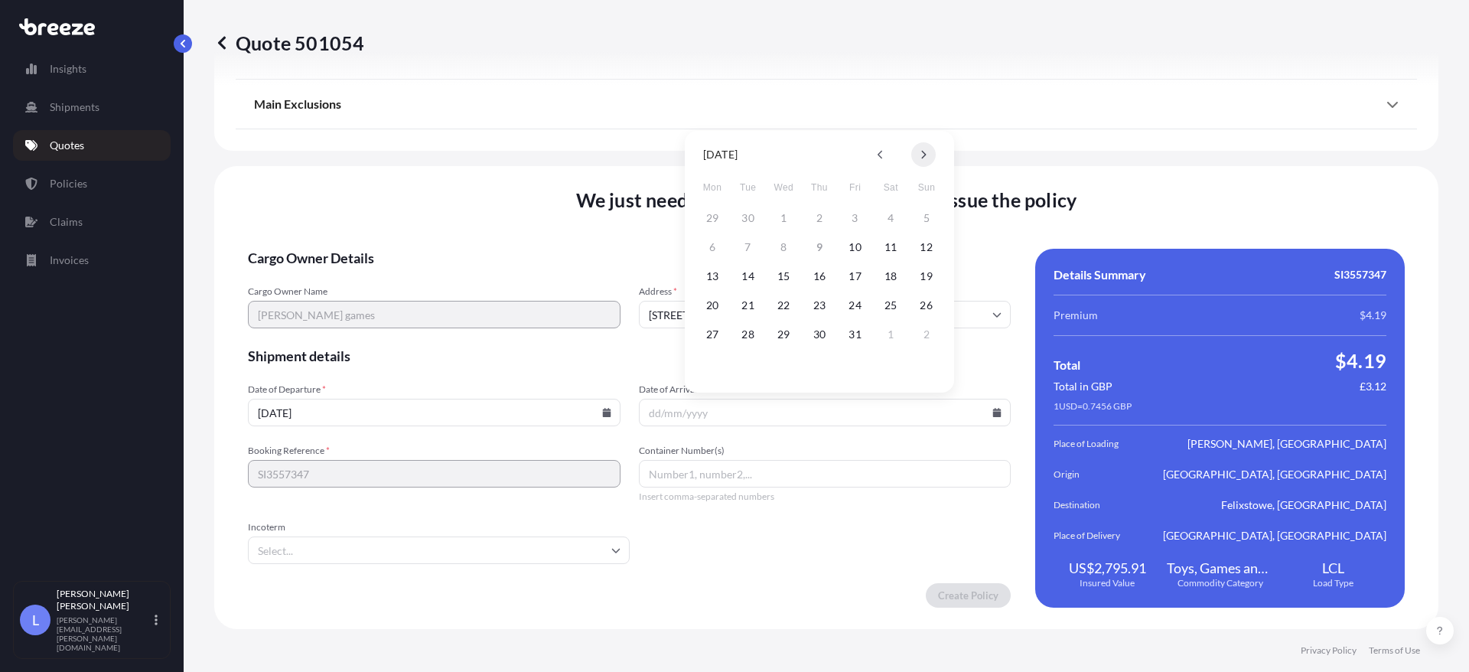
click at [912, 160] on button at bounding box center [923, 154] width 24 height 24
click at [922, 155] on icon at bounding box center [923, 154] width 6 height 9
click at [852, 244] on button "12" at bounding box center [855, 247] width 24 height 24
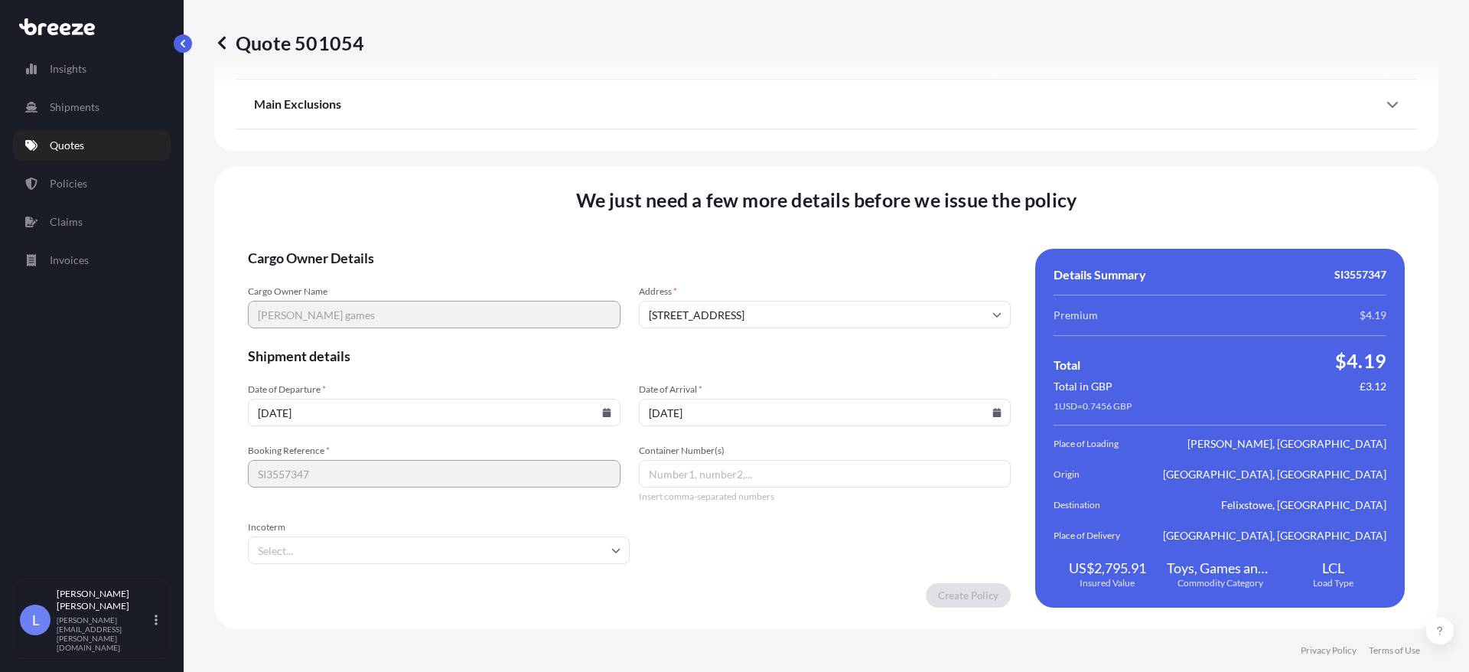
type input "[DATE]"
click at [601, 538] on input "Incoterm" at bounding box center [439, 550] width 382 height 28
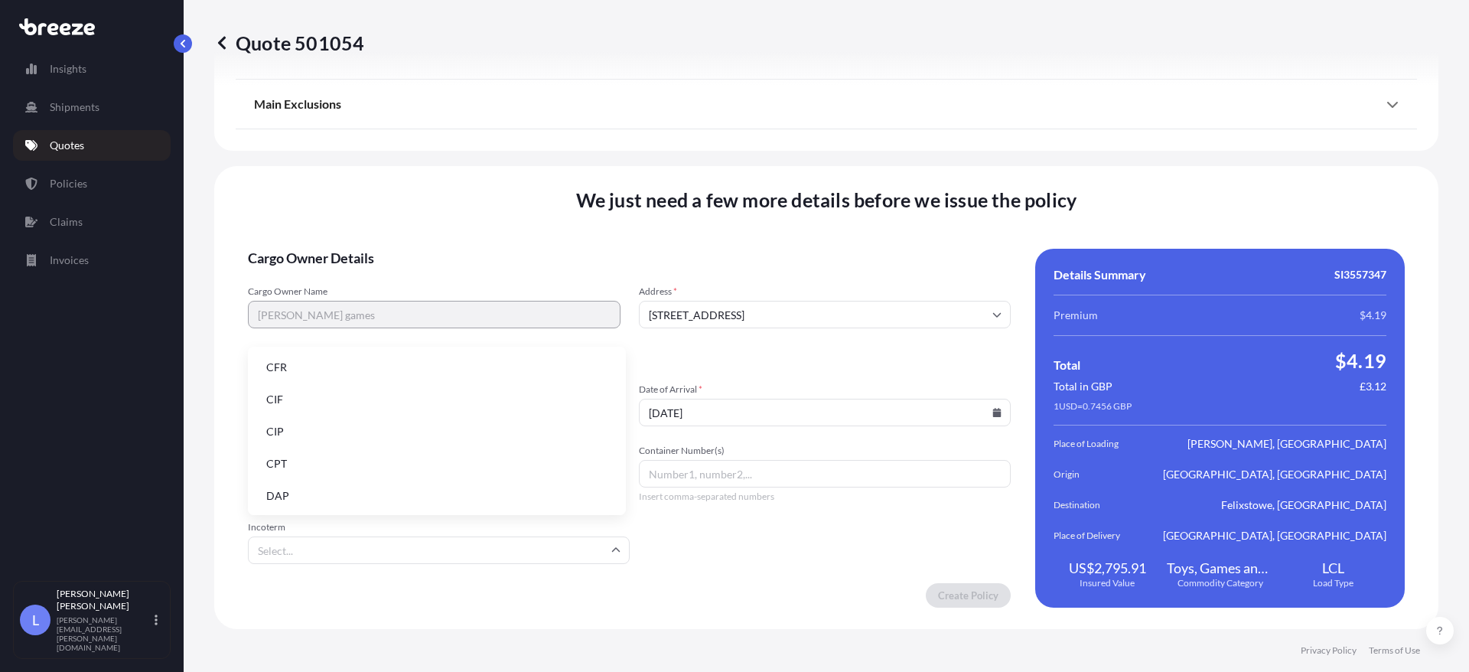
scroll to position [194, 0]
click at [307, 400] on li "EXW" at bounding box center [437, 397] width 366 height 29
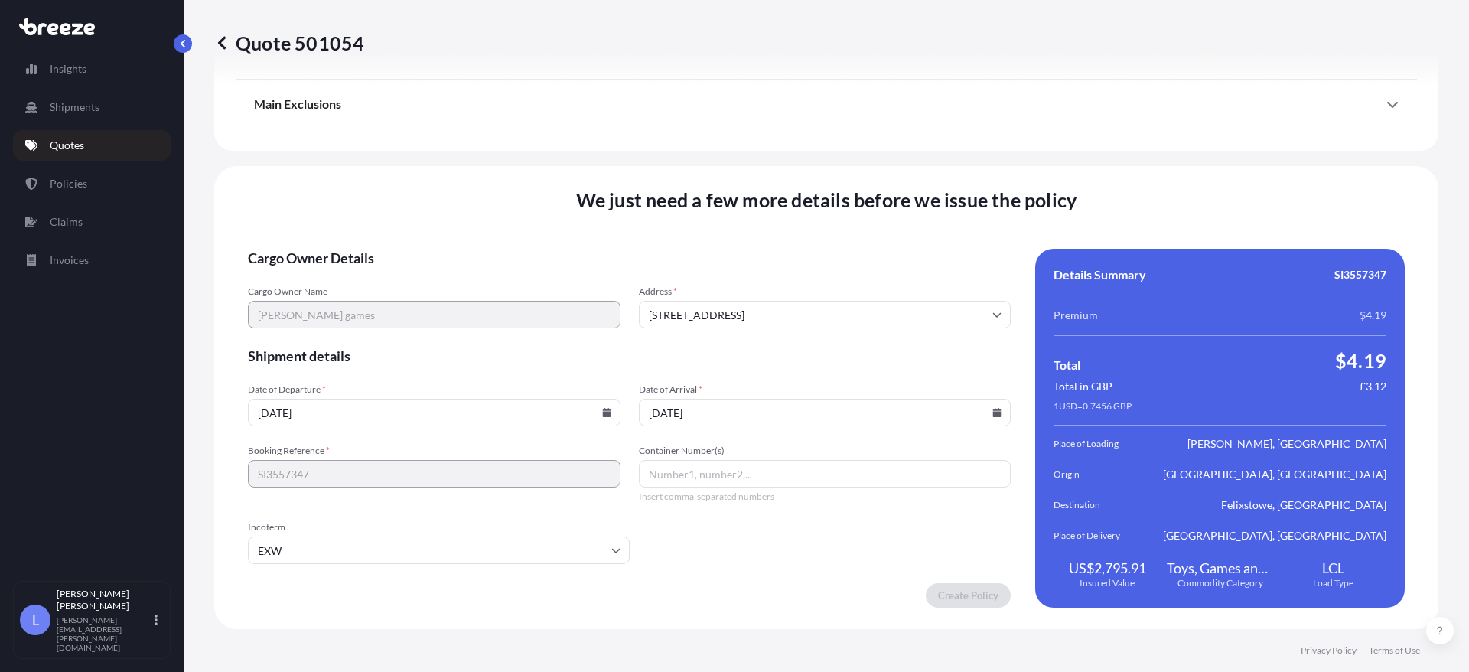
click at [222, 44] on icon at bounding box center [221, 42] width 15 height 15
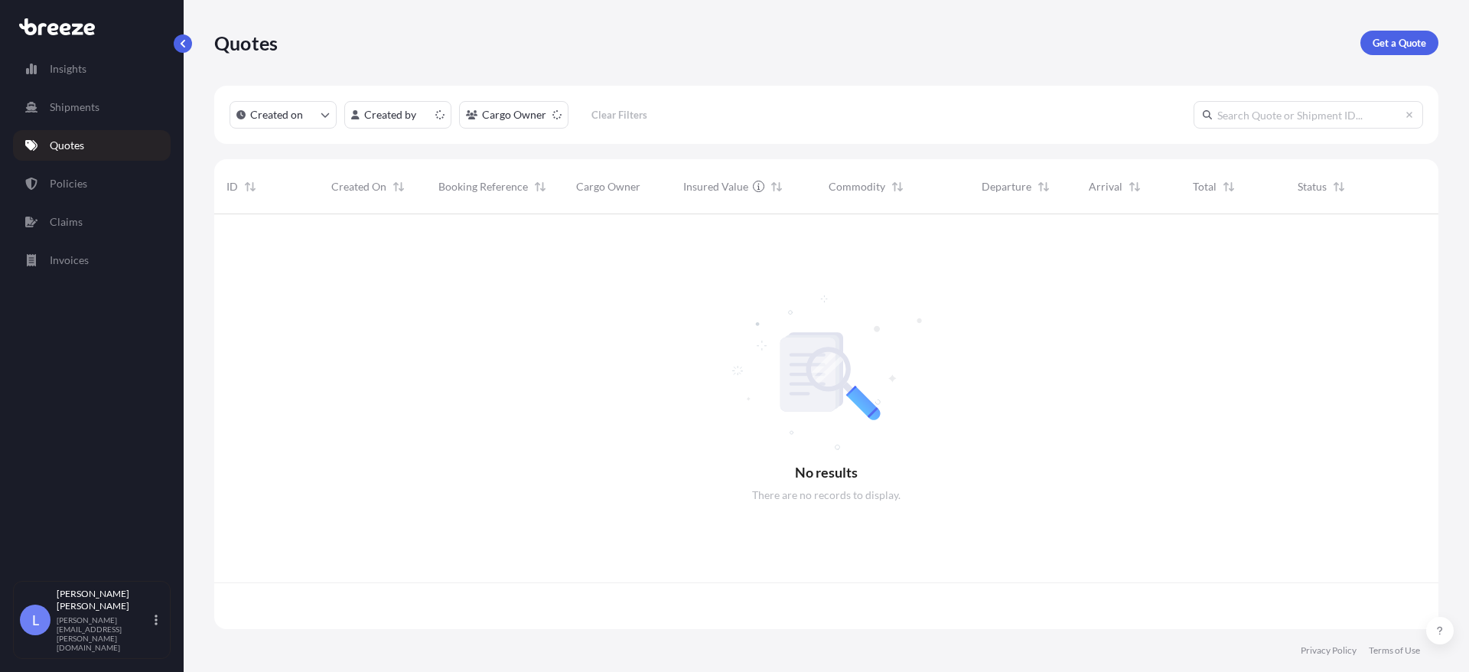
scroll to position [412, 1212]
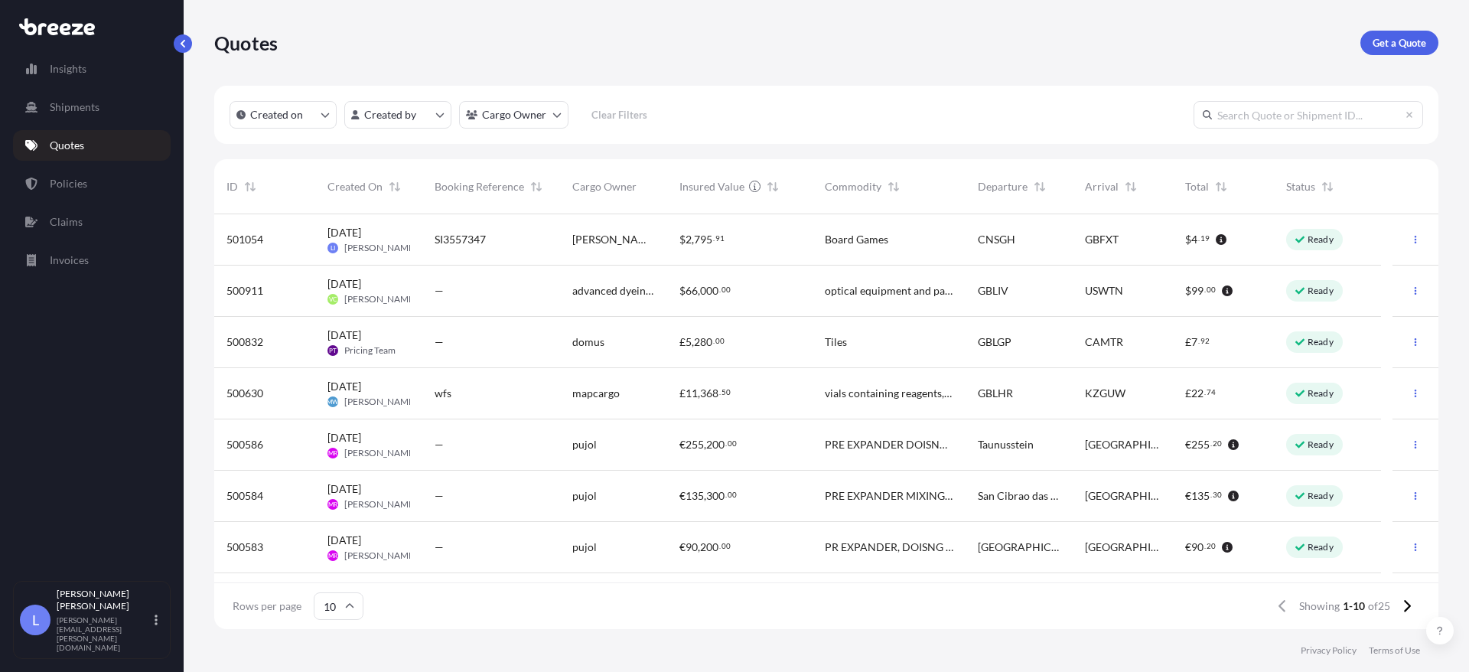
click at [429, 239] on div "SI3557347" at bounding box center [491, 239] width 138 height 51
select select "Road"
select select "Sea"
select select "Road"
select select "1"
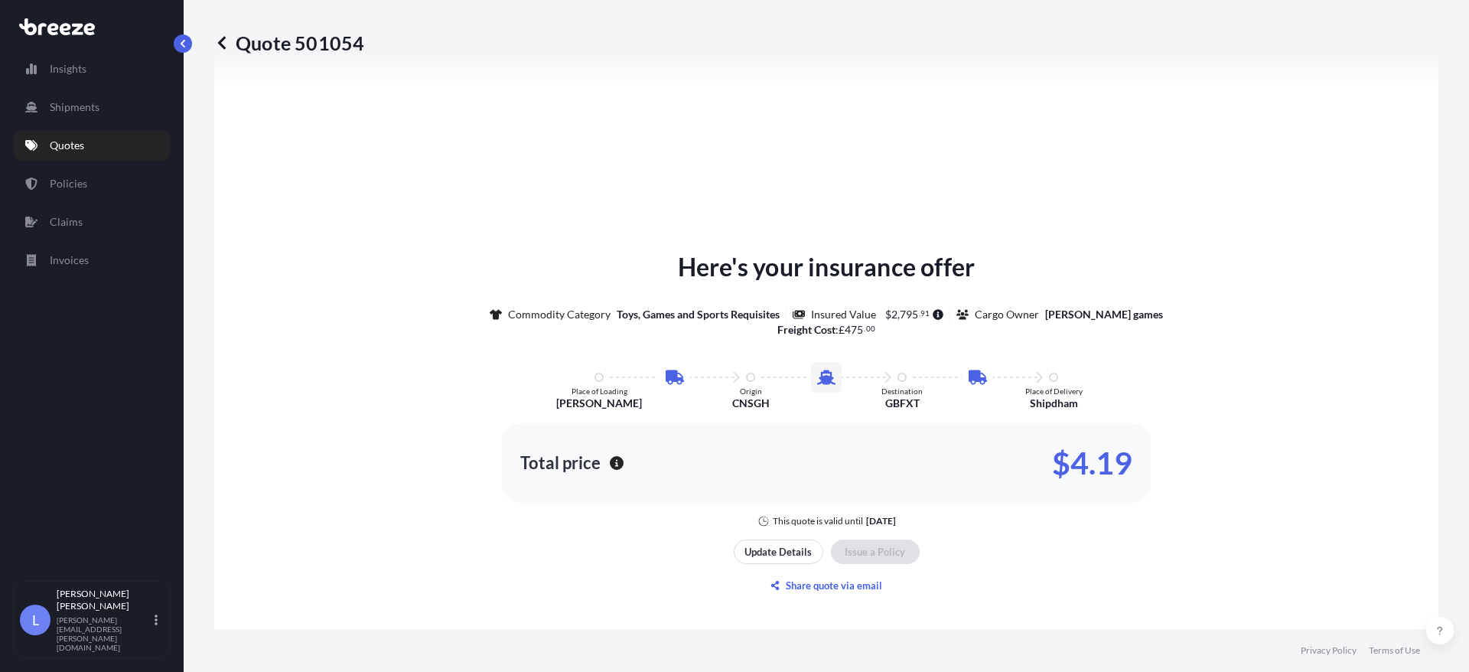
scroll to position [2061, 0]
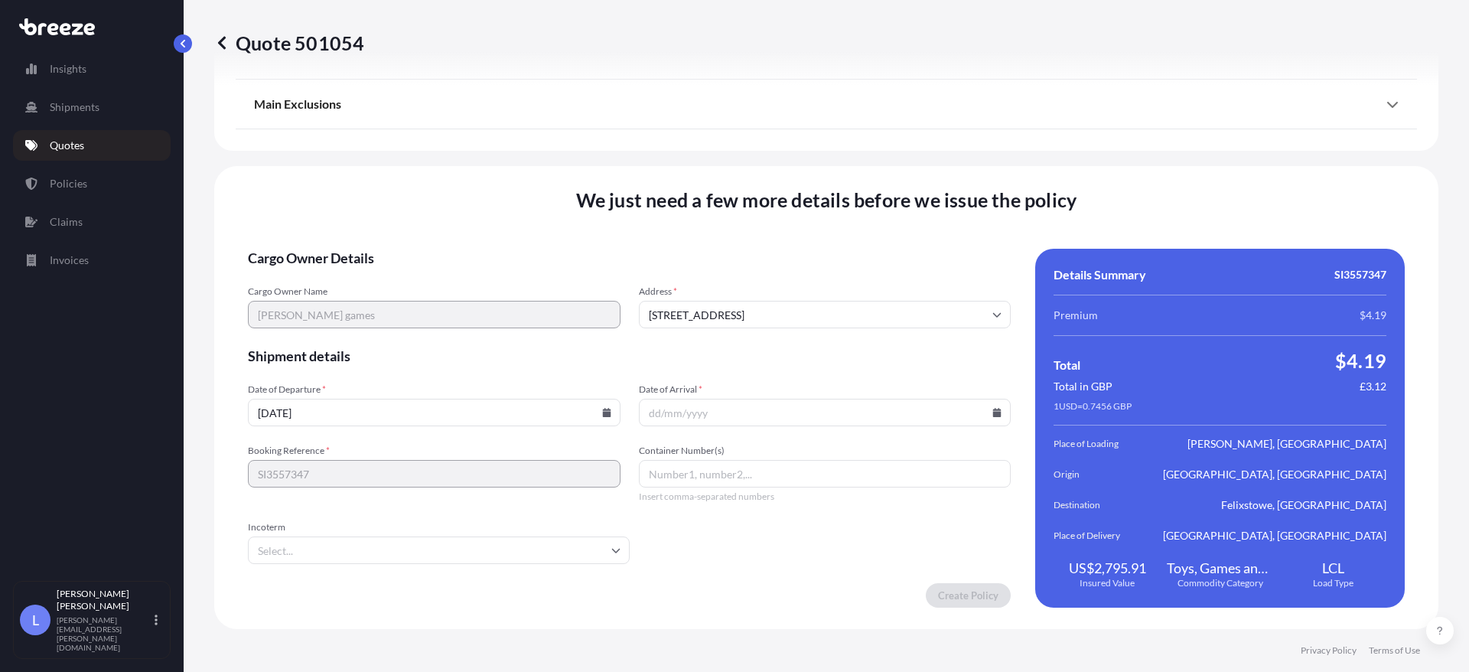
click at [610, 410] on input "[DATE]" at bounding box center [434, 412] width 372 height 28
click at [602, 412] on icon at bounding box center [606, 412] width 8 height 9
click at [469, 252] on button "10" at bounding box center [468, 247] width 24 height 24
type input "[DATE]"
click at [993, 412] on icon at bounding box center [997, 412] width 8 height 9
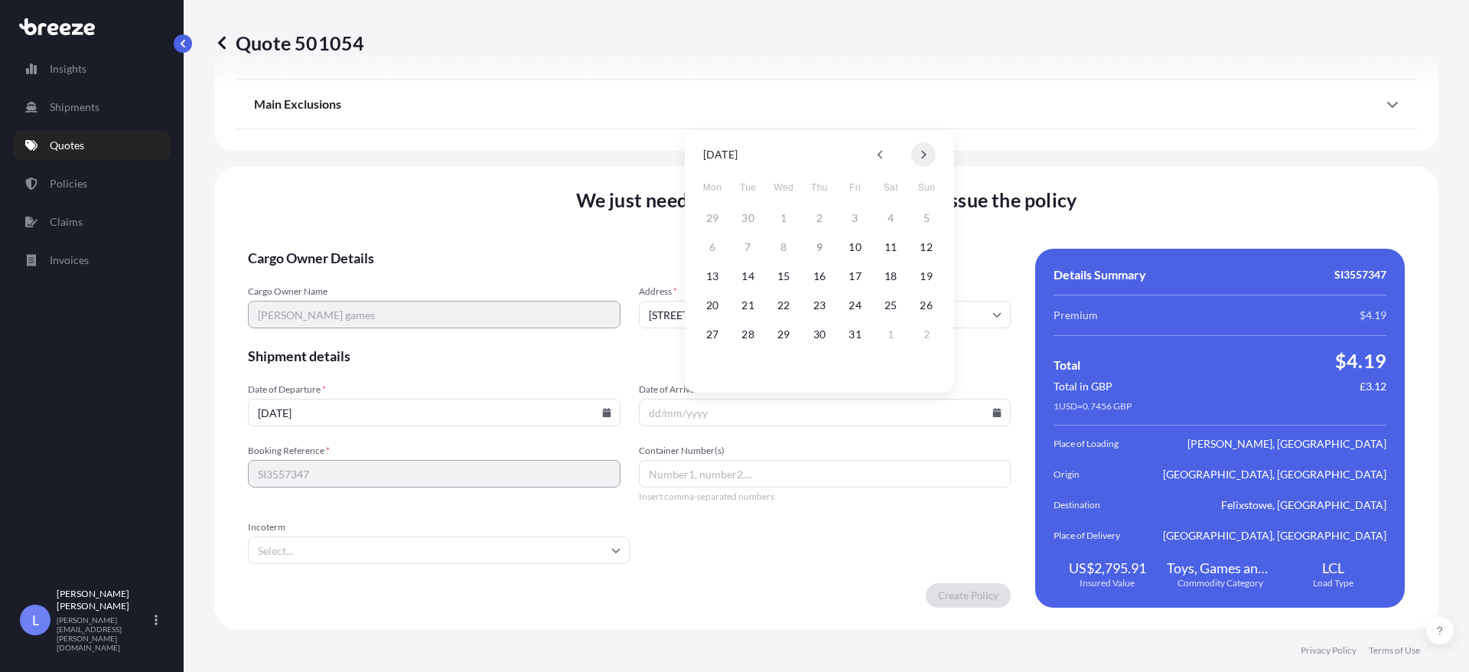
click at [922, 158] on icon at bounding box center [924, 155] width 5 height 8
click at [716, 275] on button "15" at bounding box center [712, 276] width 24 height 24
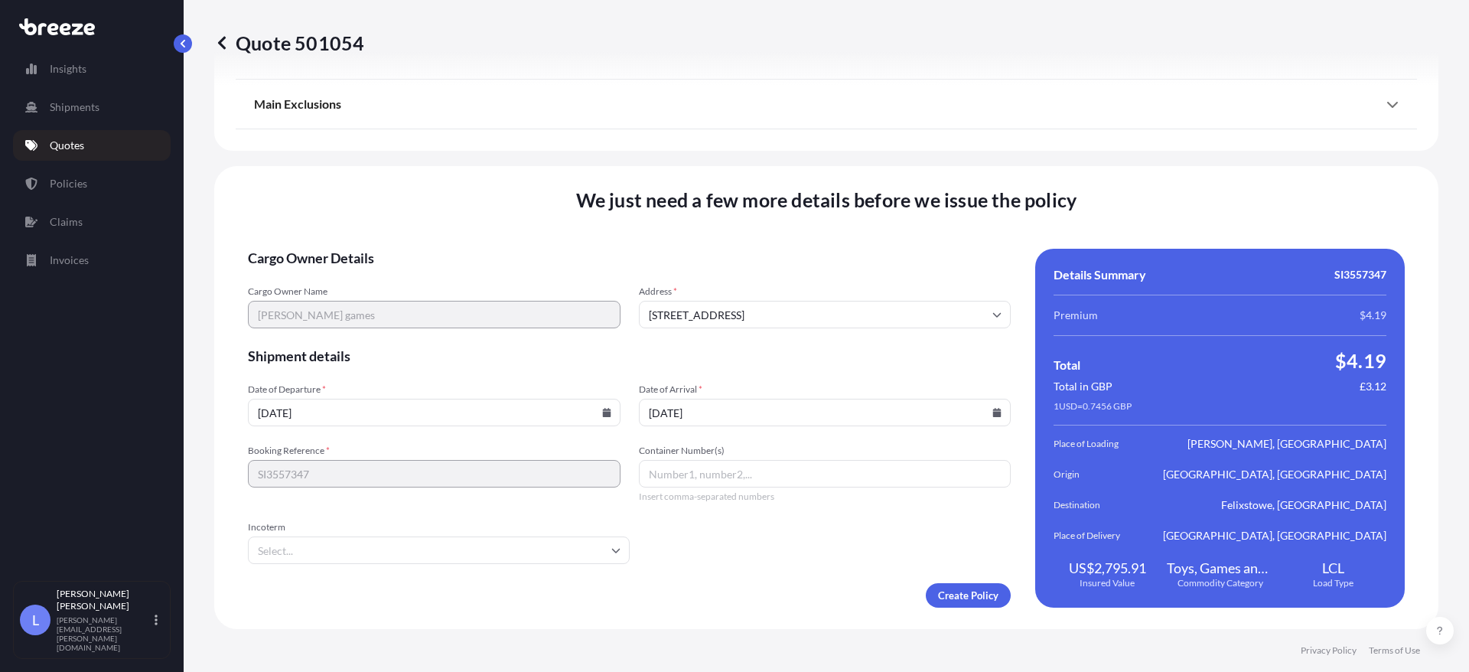
type input "[DATE]"
click at [535, 542] on input "Incoterm" at bounding box center [439, 550] width 382 height 28
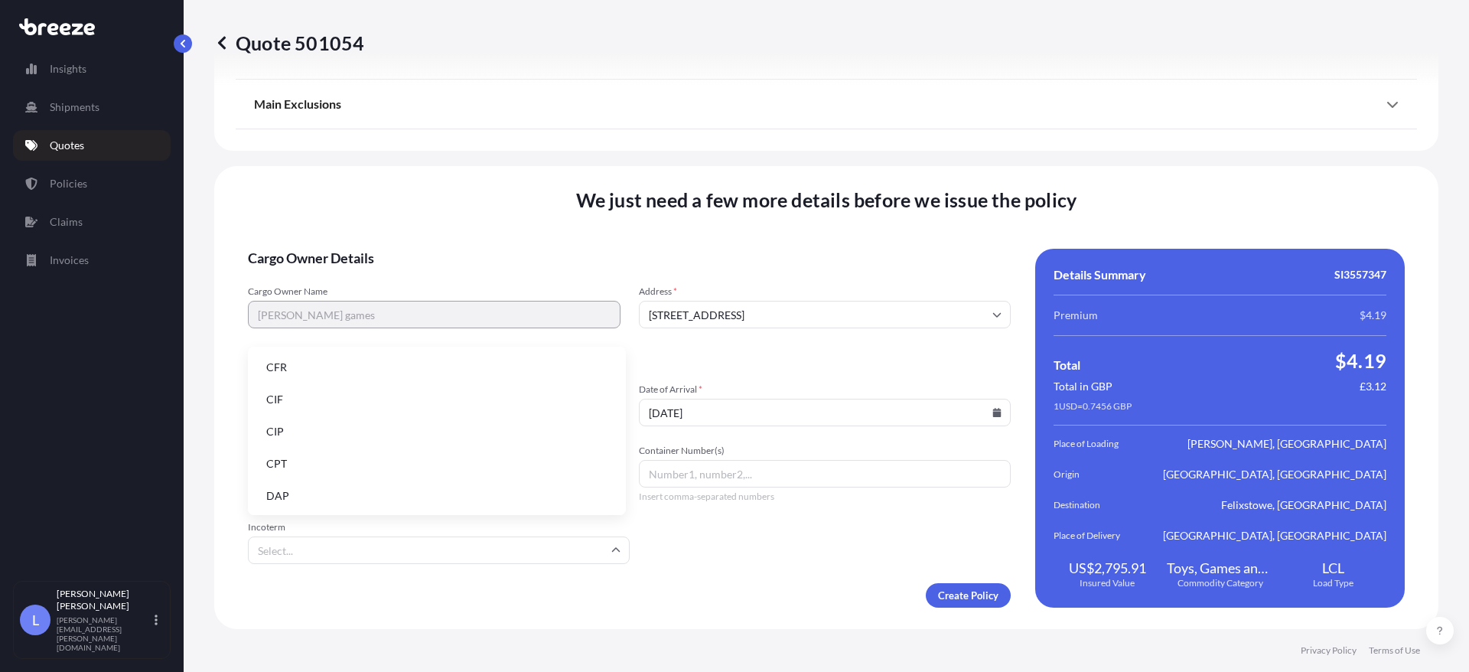
scroll to position [194, 0]
click at [298, 394] on li "EXW" at bounding box center [437, 397] width 366 height 29
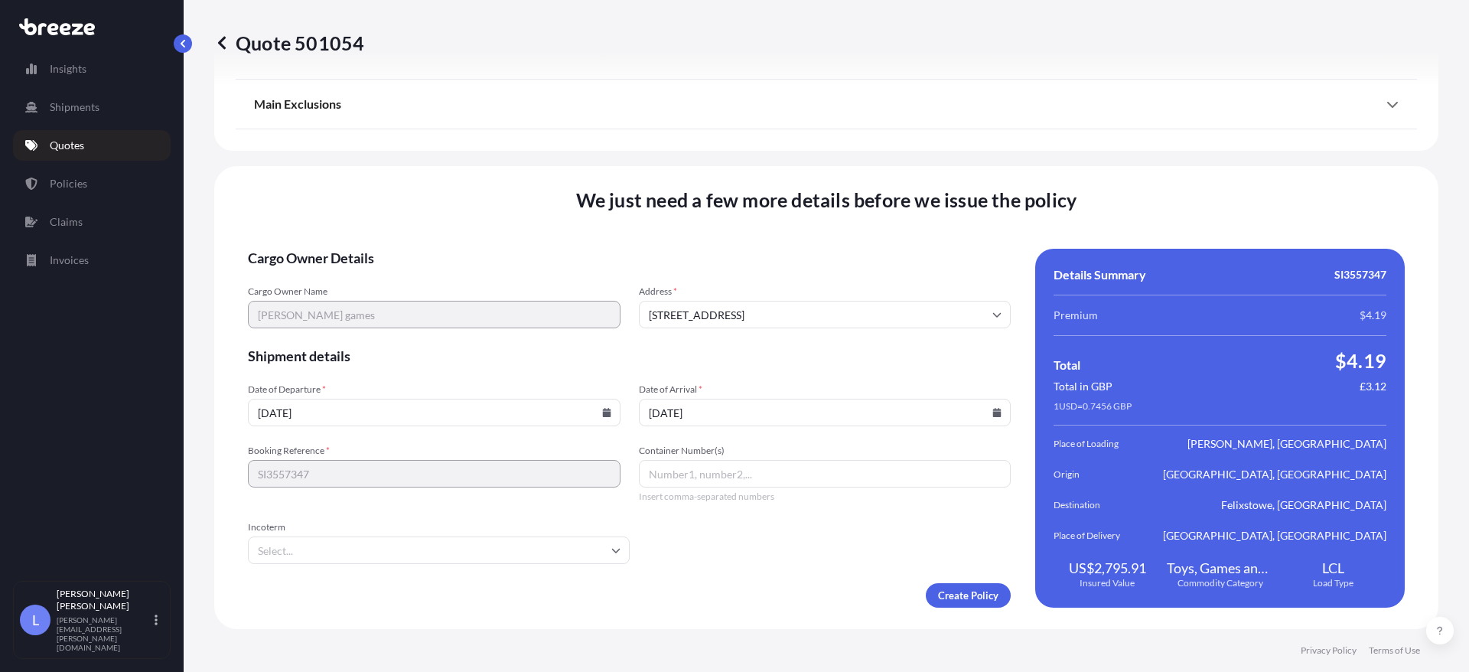
type input "EXW"
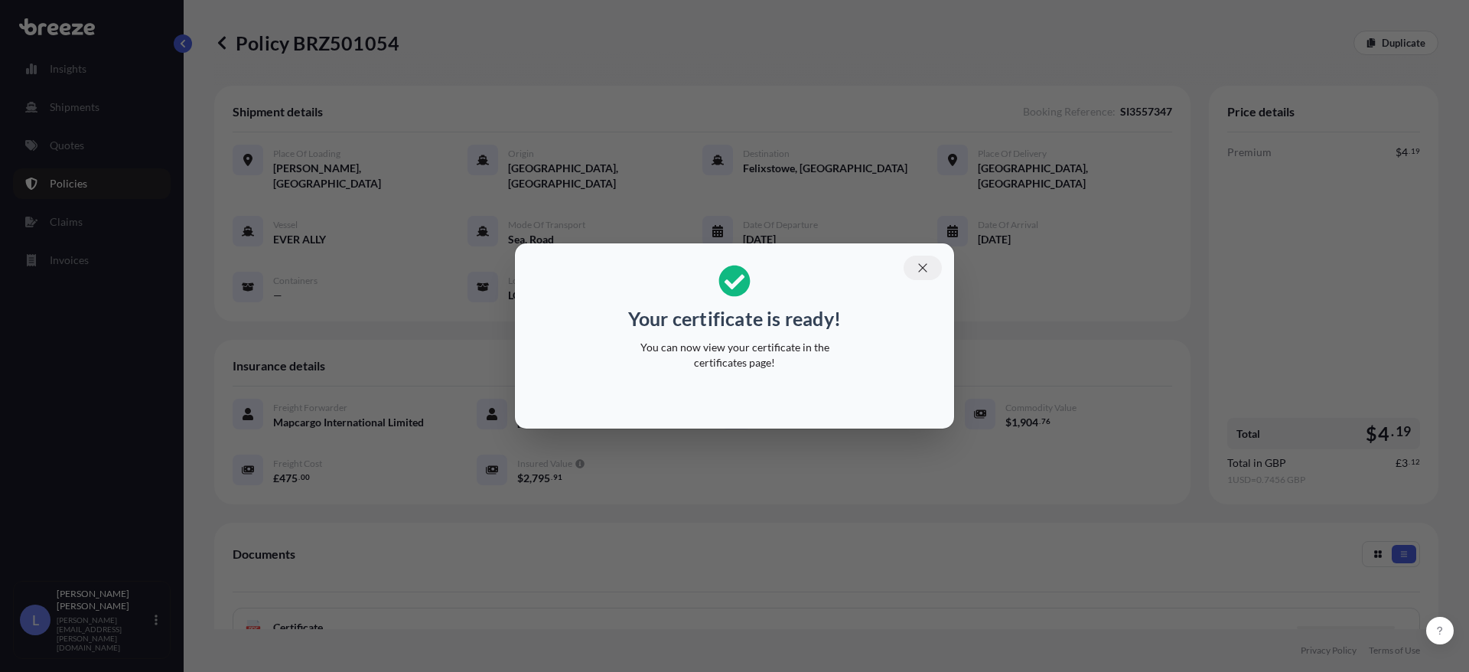
click at [911, 269] on button "button" at bounding box center [922, 267] width 38 height 24
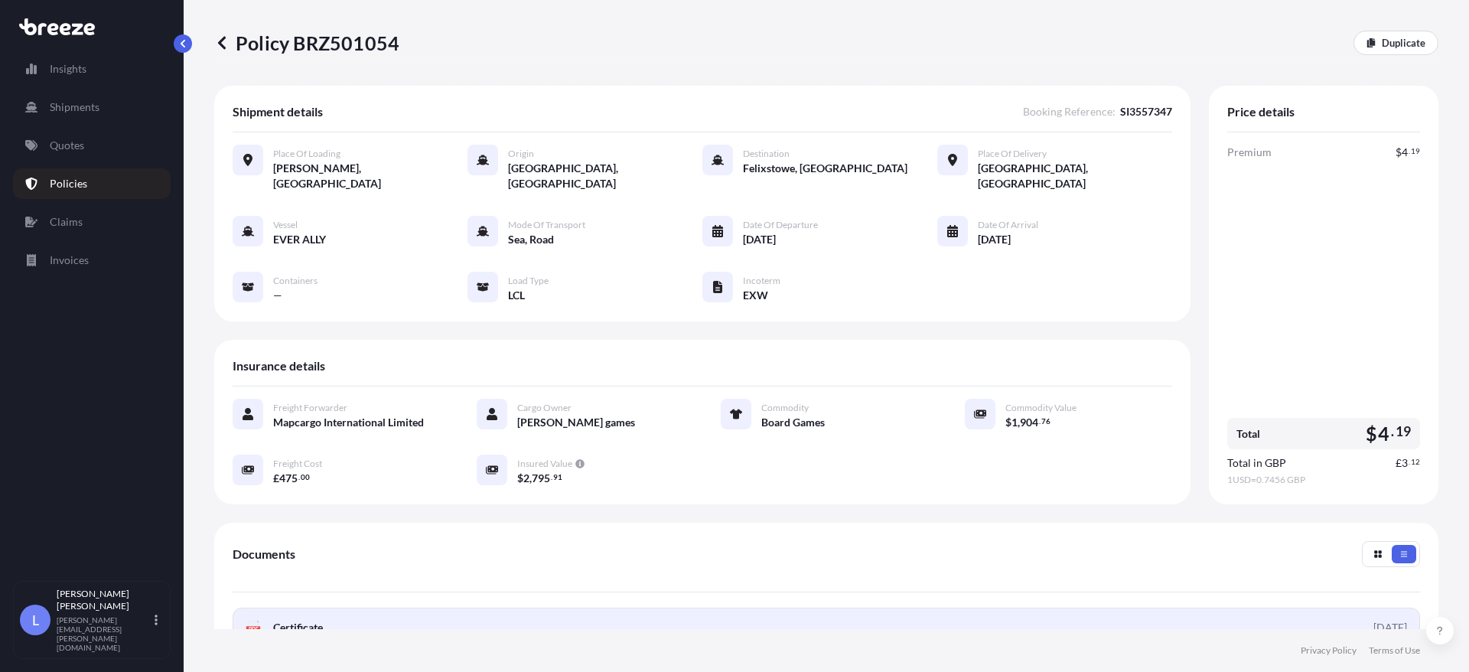
scroll to position [233, 0]
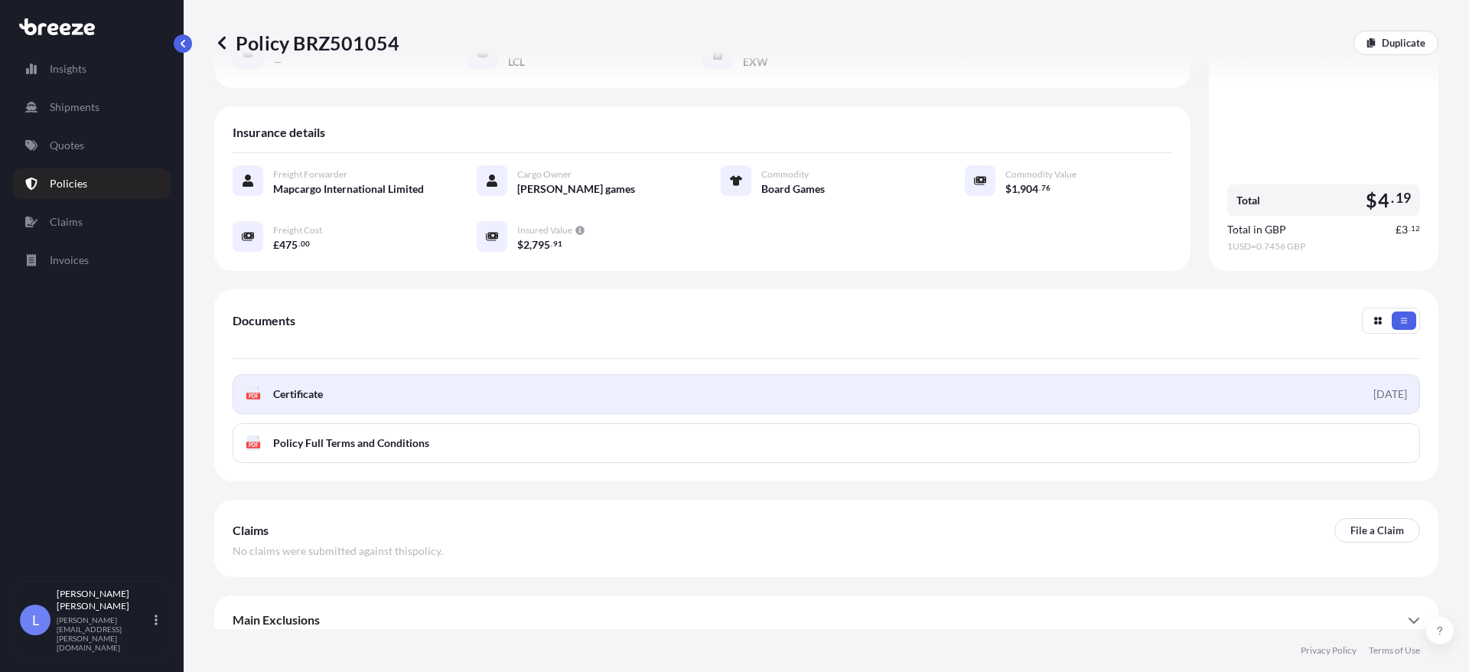
click at [1325, 374] on link "PDF Certificate [DATE]" at bounding box center [826, 394] width 1187 height 40
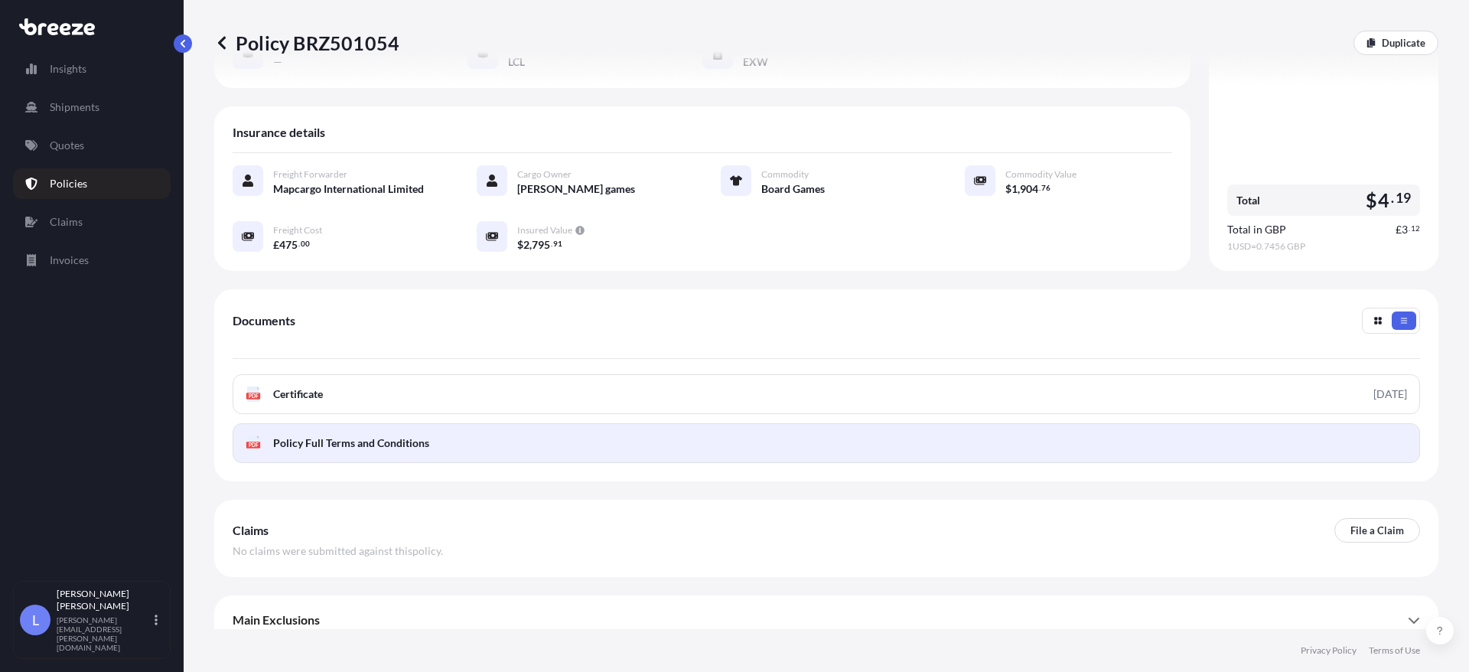
click at [1288, 423] on link "PDF Policy Full Terms and Conditions" at bounding box center [826, 443] width 1187 height 40
